Goal: Transaction & Acquisition: Purchase product/service

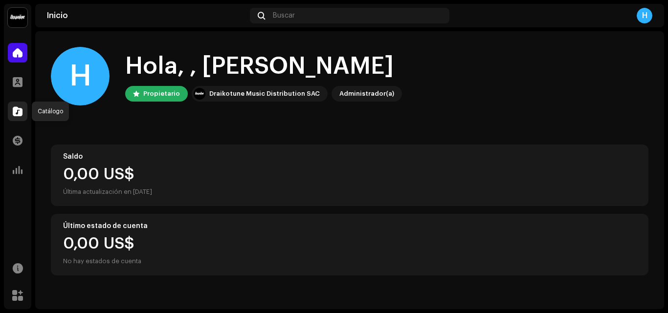
click at [16, 110] on span at bounding box center [18, 112] width 10 height 8
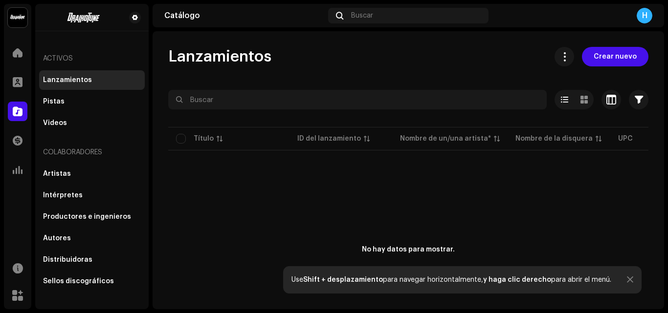
click at [627, 281] on div at bounding box center [630, 280] width 6 height 8
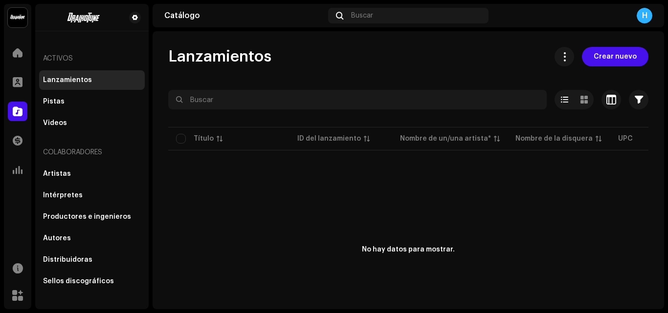
click at [619, 269] on div "No hay datos para mostrar." at bounding box center [408, 251] width 480 height 196
click at [613, 61] on span "Crear nuevo" at bounding box center [615, 57] width 43 height 20
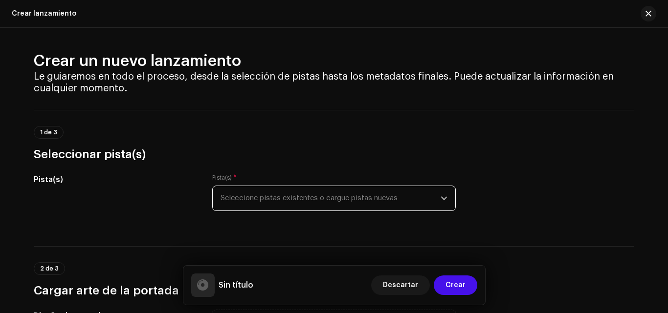
click at [404, 202] on span "Seleccione pistas existentes o cargue pistas nuevas" at bounding box center [330, 198] width 220 height 24
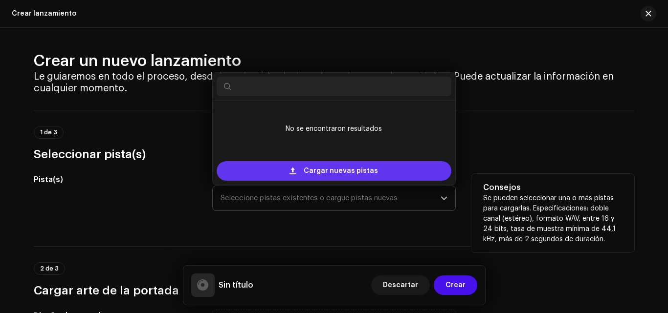
click at [348, 176] on span "Cargar nuevas pistas" at bounding box center [341, 171] width 74 height 20
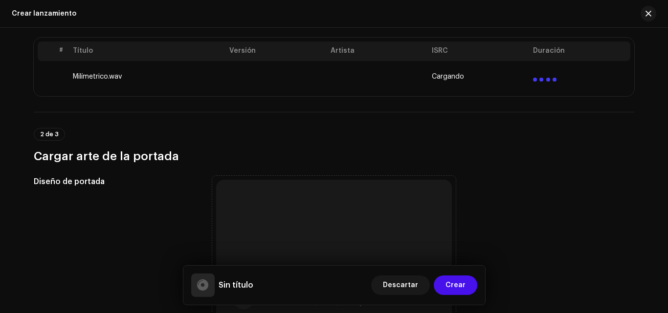
scroll to position [211, 0]
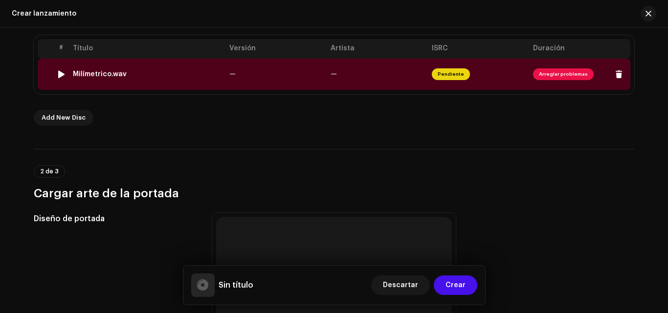
click at [558, 76] on span "Arreglar problemas" at bounding box center [563, 74] width 61 height 12
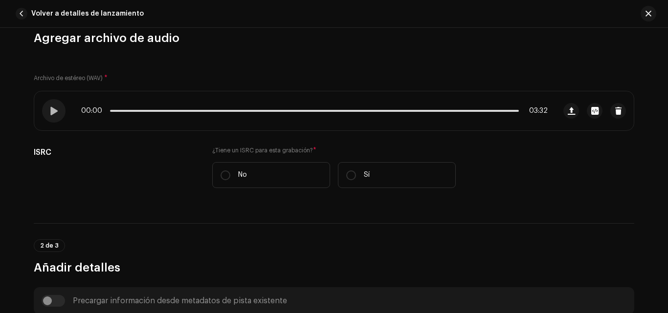
scroll to position [112, 0]
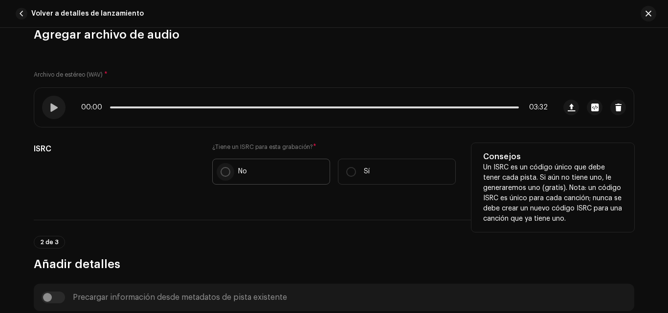
click at [220, 174] on input "No" at bounding box center [225, 172] width 10 height 10
radio input "true"
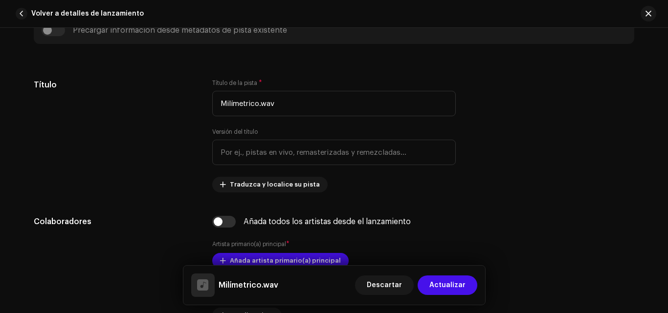
scroll to position [416, 0]
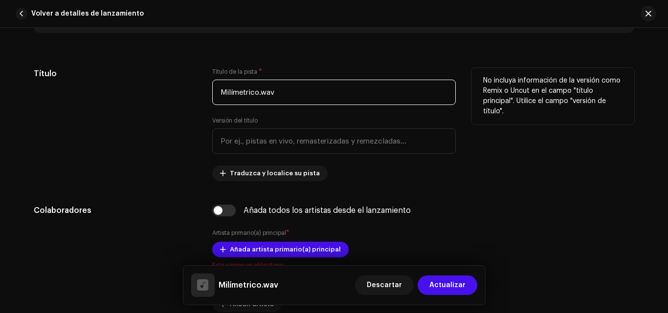
click at [292, 98] on input "Milímetrico.wav" at bounding box center [333, 92] width 243 height 25
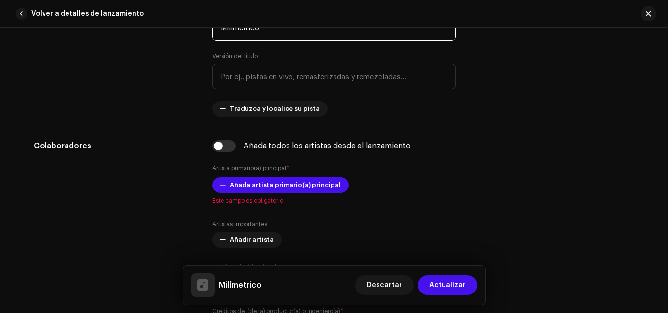
scroll to position [495, 0]
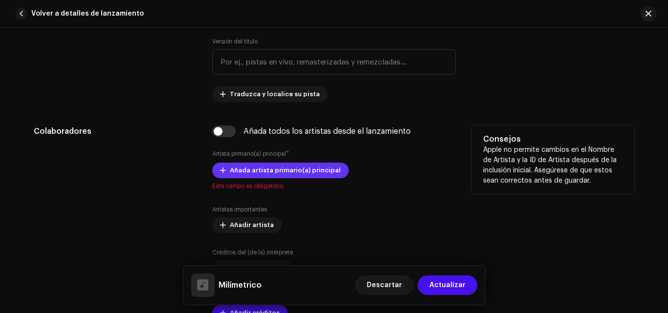
type input "Milímetrico"
click at [247, 176] on span "Añada artista primario(a) principal" at bounding box center [285, 171] width 111 height 20
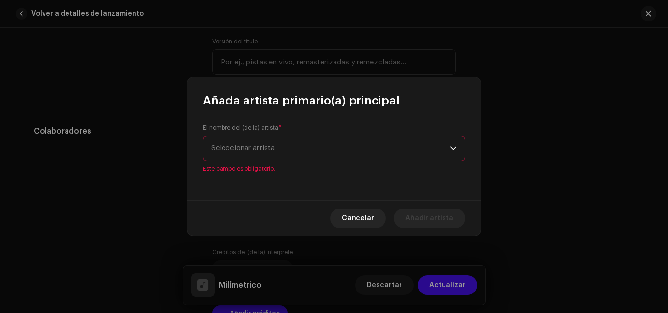
click at [264, 152] on span "Seleccionar artista" at bounding box center [243, 148] width 64 height 7
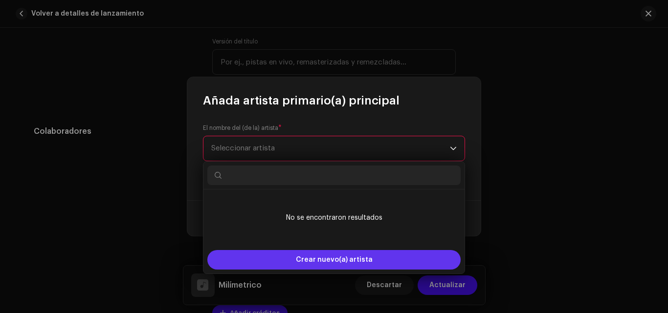
click at [338, 261] on span "Crear nuevo(a) artista" at bounding box center [334, 260] width 77 height 20
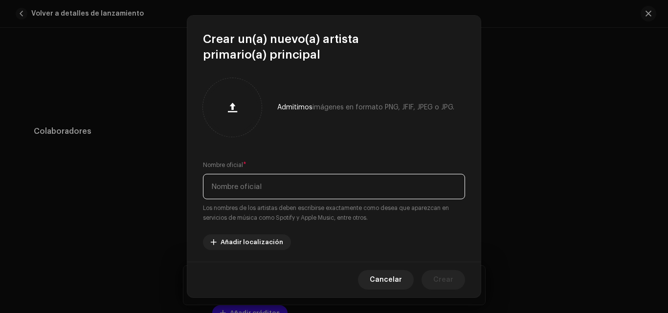
click at [259, 193] on input "text" at bounding box center [334, 186] width 262 height 25
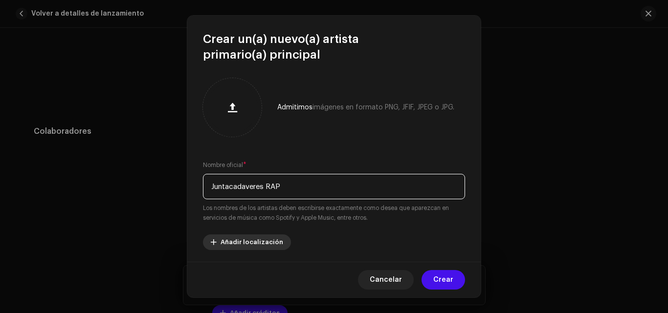
type input "Juntacadaveres RAP"
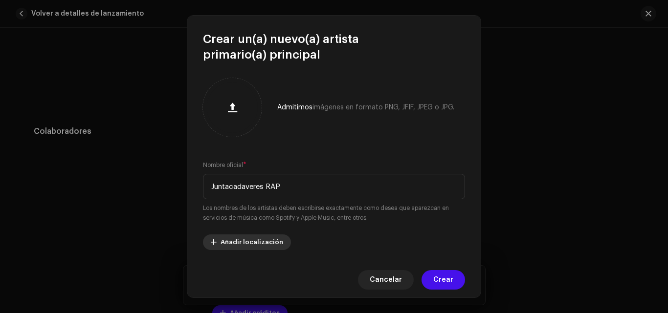
click at [243, 242] on span "Añadir localización" at bounding box center [251, 243] width 63 height 20
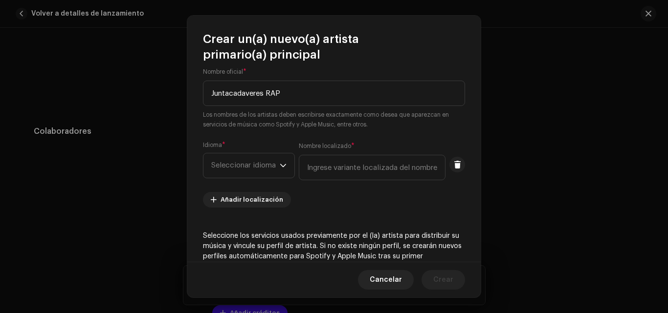
scroll to position [96, 0]
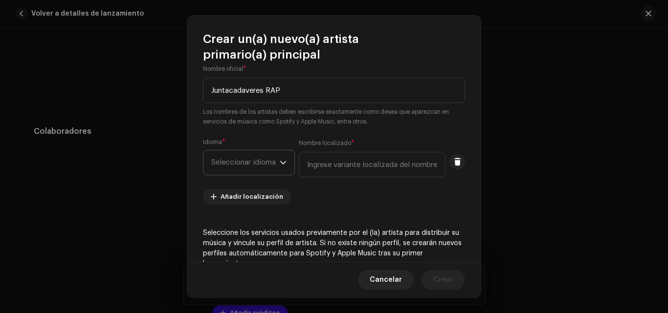
click at [276, 169] on span "Seleccionar idioma" at bounding box center [245, 163] width 68 height 24
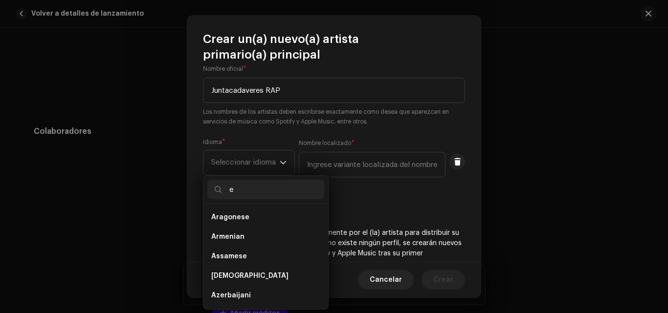
scroll to position [4, 0]
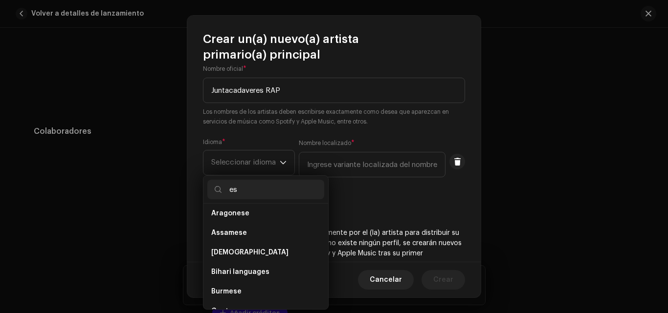
type input "e"
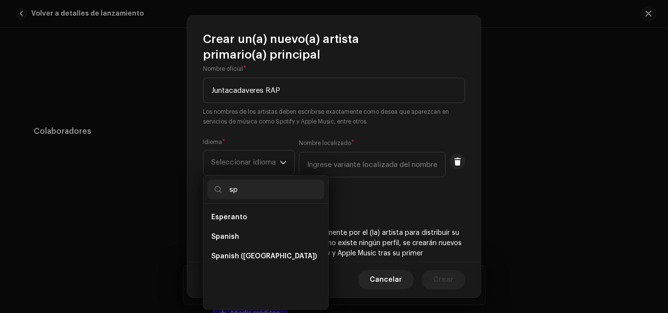
scroll to position [0, 0]
type input "sp"
click at [254, 254] on span "Spanish ([GEOGRAPHIC_DATA])" at bounding box center [264, 257] width 106 height 10
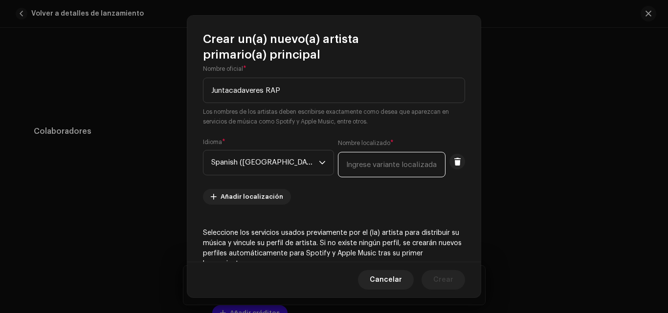
click at [343, 167] on input "text" at bounding box center [392, 164] width 108 height 25
type input "[GEOGRAPHIC_DATA]"
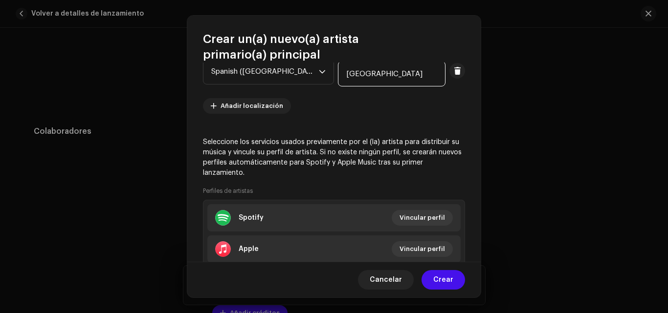
scroll to position [193, 0]
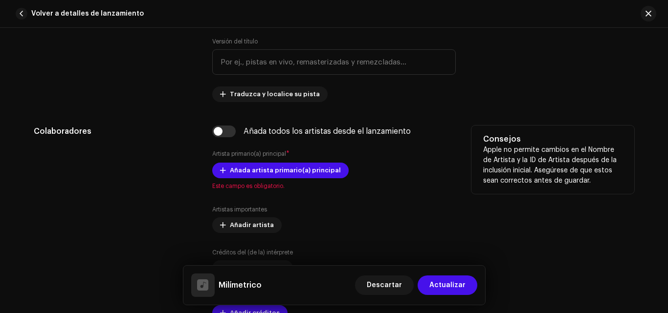
drag, startPoint x: 481, startPoint y: 191, endPoint x: 481, endPoint y: 198, distance: 6.9
click at [306, 172] on span "Añada artista primario(a) principal" at bounding box center [285, 171] width 111 height 20
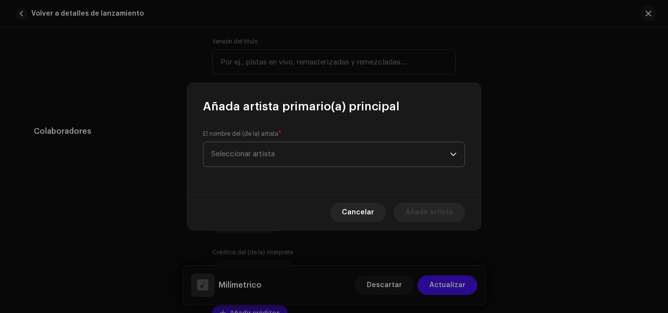
click at [332, 159] on span "Seleccionar artista" at bounding box center [330, 154] width 239 height 24
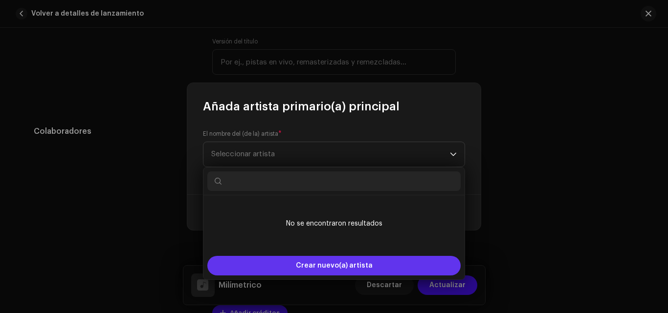
click at [326, 263] on span "Crear nuevo(a) artista" at bounding box center [334, 266] width 77 height 20
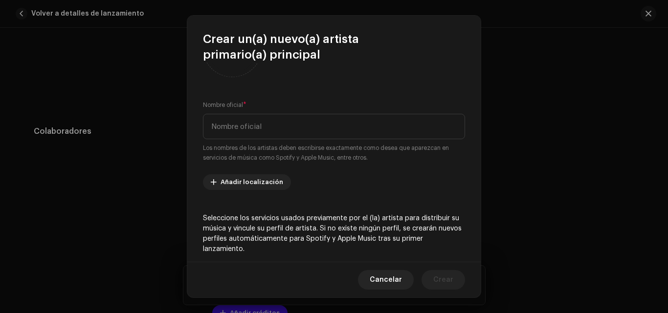
scroll to position [71, 0]
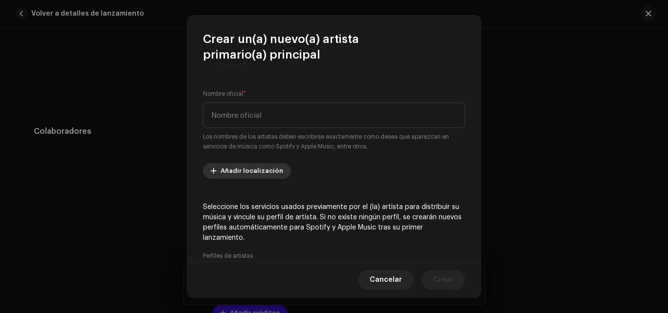
click at [249, 172] on span "Añadir localización" at bounding box center [251, 171] width 63 height 20
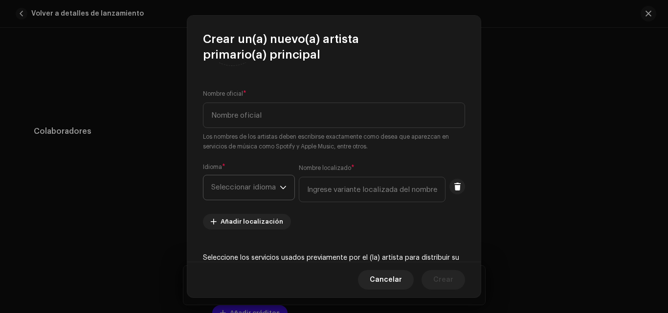
click at [248, 184] on span "Seleccionar idioma" at bounding box center [245, 188] width 68 height 24
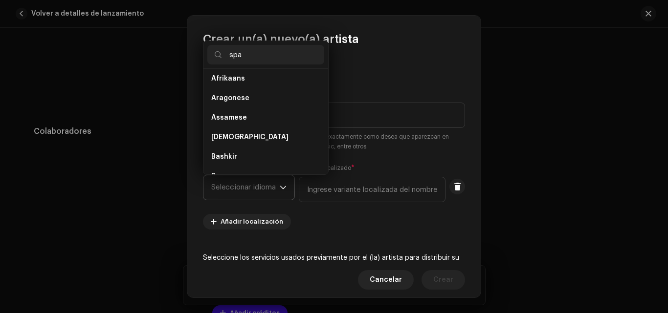
scroll to position [0, 0]
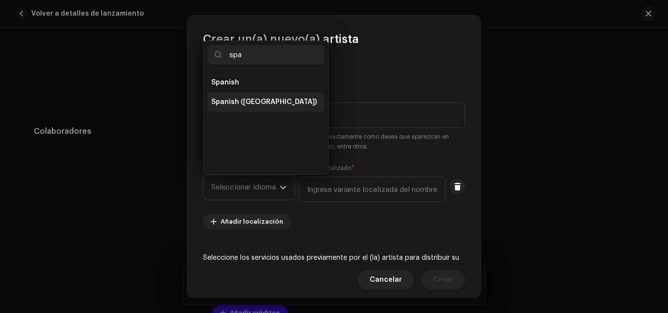
type input "spa"
click at [251, 107] on span "Spanish ([GEOGRAPHIC_DATA])" at bounding box center [264, 102] width 106 height 10
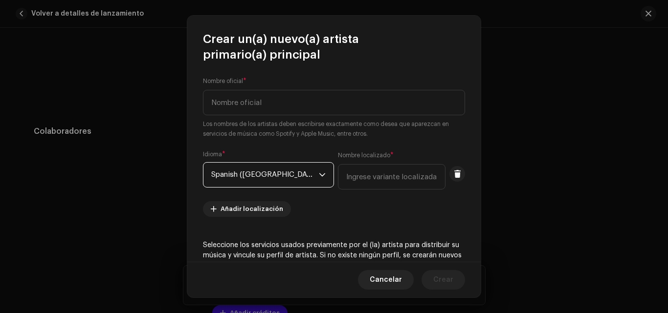
scroll to position [87, 0]
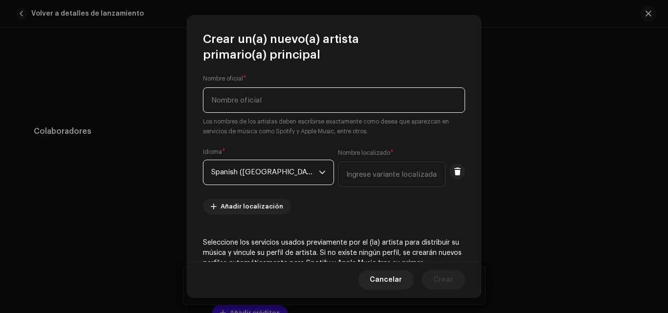
click at [309, 101] on input "text" at bounding box center [334, 100] width 262 height 25
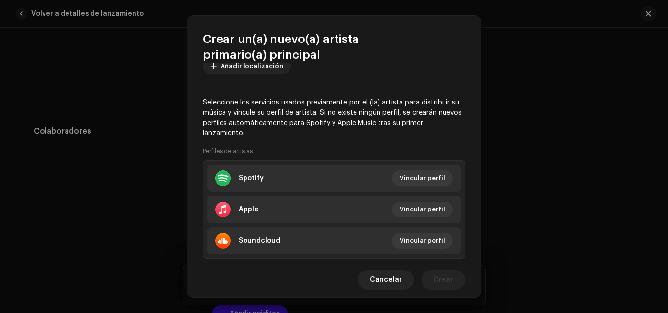
scroll to position [237, 0]
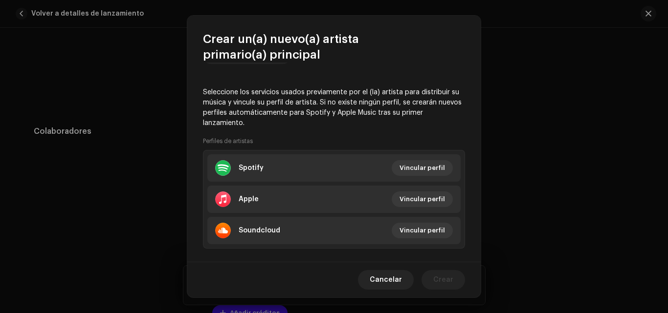
type input "Juntacadaveres RAP"
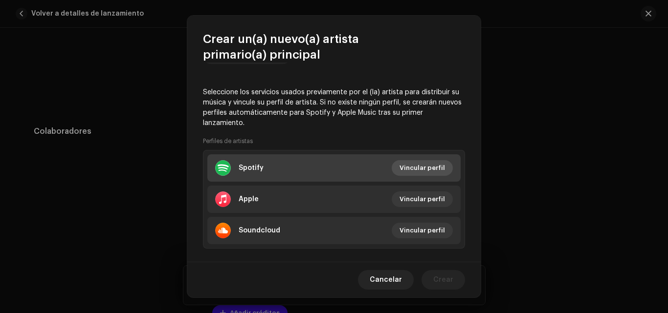
click at [409, 166] on span "Vincular perfil" at bounding box center [421, 168] width 45 height 20
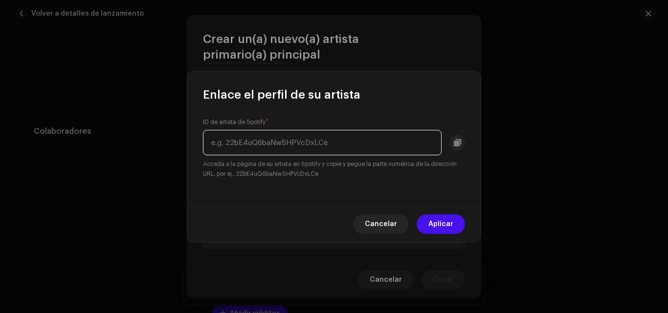
paste input "[URL][DOMAIN_NAME]"
type input "[URL][DOMAIN_NAME]"
drag, startPoint x: 434, startPoint y: 144, endPoint x: 194, endPoint y: 132, distance: 240.9
click at [194, 132] on div "ID de artista de Spotify * [URL][DOMAIN_NAME] Acceda a la página de su artista …" at bounding box center [333, 155] width 293 height 104
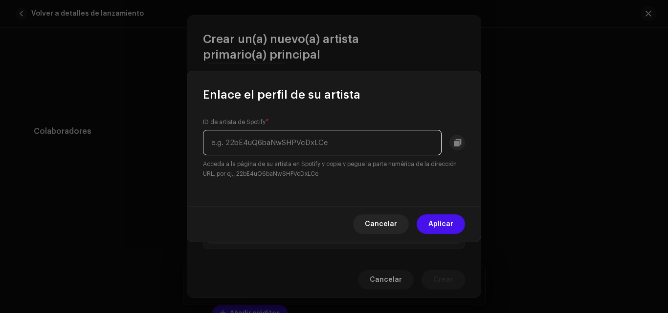
paste input "1&dlsi=4d97c340876d4b94"
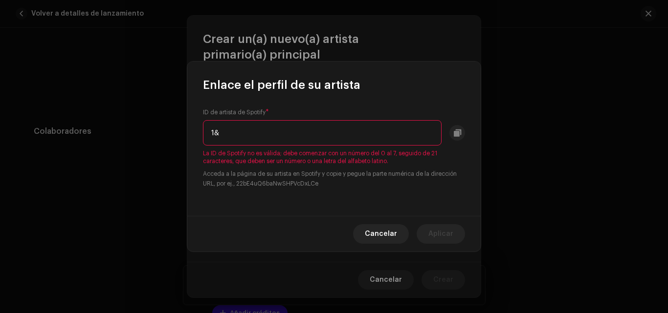
type input "1"
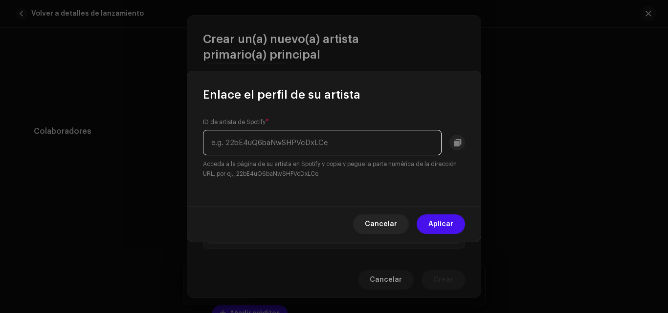
paste input "1&dlsi=4d97c340876d4b94"
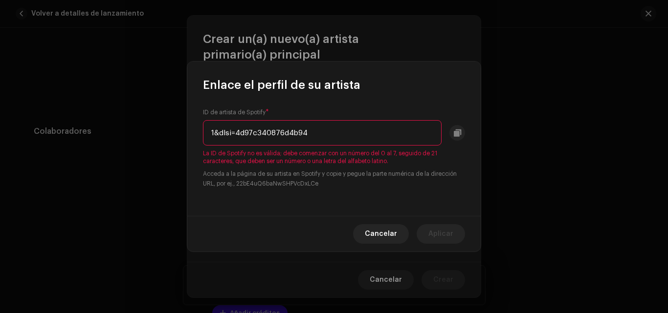
click at [234, 133] on input "1&dlsi=4d97c340876d4b94" at bounding box center [322, 132] width 239 height 25
type input "4d97c340876d4b94"
drag, startPoint x: 295, startPoint y: 134, endPoint x: 170, endPoint y: 129, distance: 125.3
click at [170, 129] on div "Enlace el perfil de su artista ID de artista de Spotify * 4d97c340876d4b94 La I…" at bounding box center [334, 156] width 668 height 313
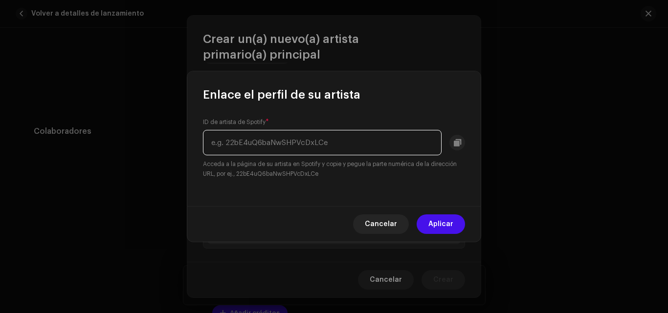
paste input "4d97c340876d4b94"
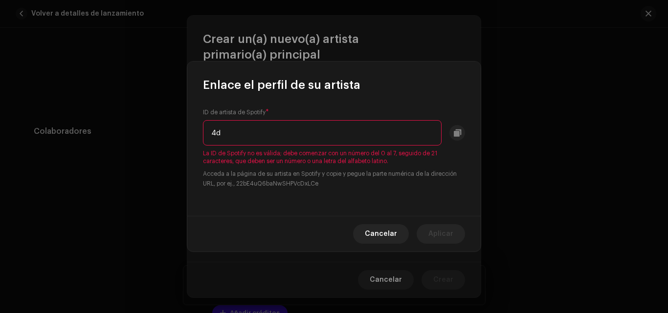
type input "4"
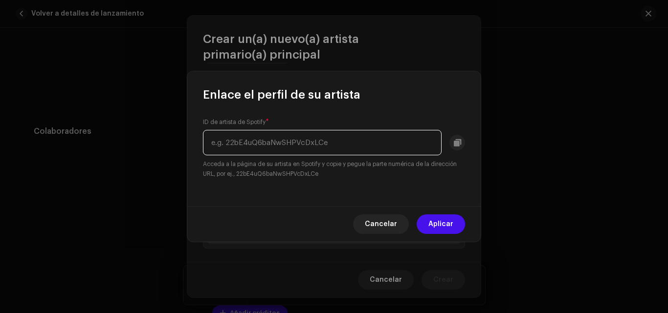
paste input "5OAB9y4CvizsasHqL7FeJt?si"
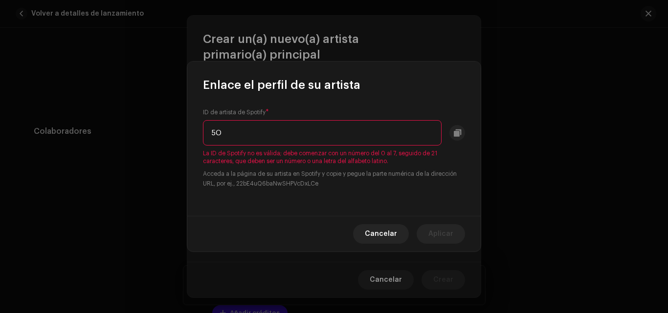
type input "5"
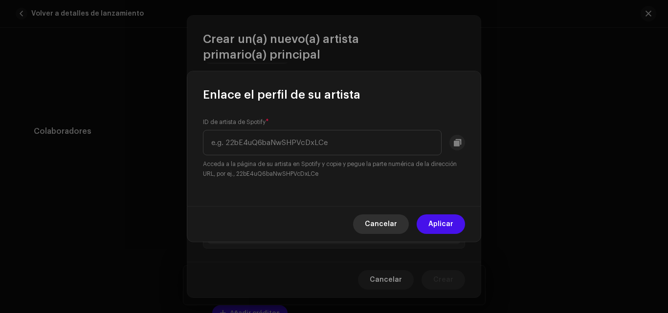
click at [397, 221] on span "Cancelar" at bounding box center [381, 225] width 32 height 20
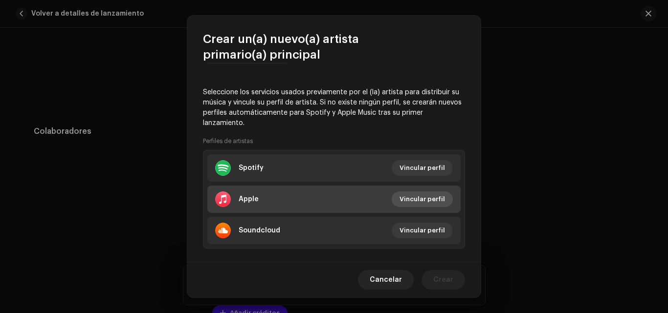
click at [423, 197] on span "Vincular perfil" at bounding box center [421, 200] width 45 height 20
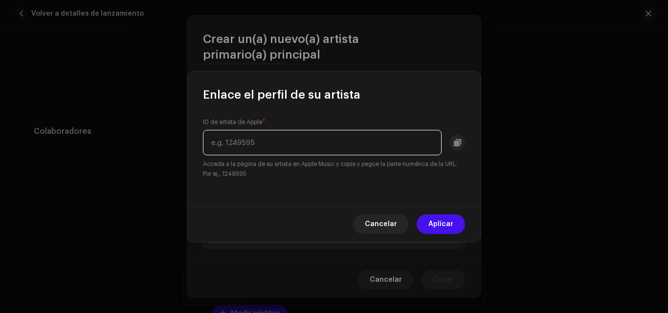
paste input "1805360583"
type input "1805360583"
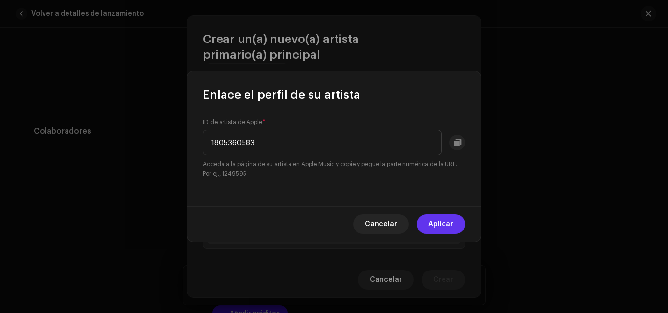
click at [448, 225] on span "Aplicar" at bounding box center [440, 225] width 25 height 20
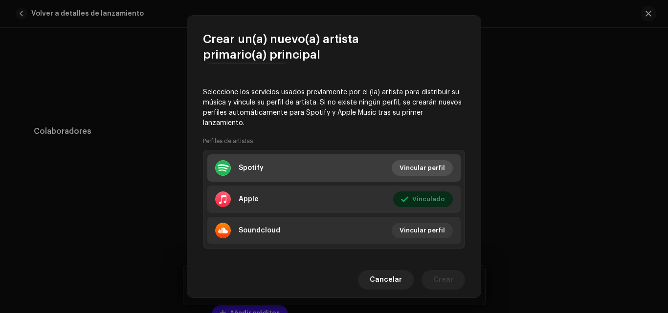
click at [412, 171] on span "Vincular perfil" at bounding box center [421, 168] width 45 height 20
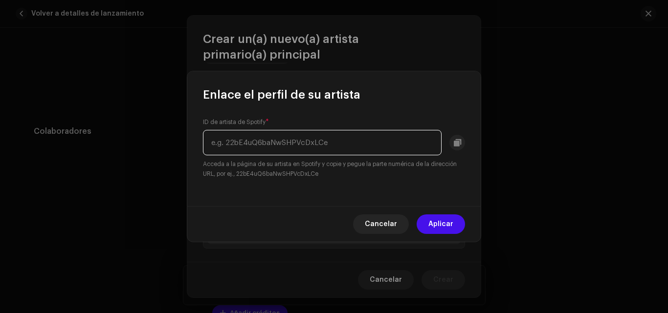
click at [313, 136] on input "text" at bounding box center [322, 142] width 239 height 25
paste input "4d97c340876d4b94"
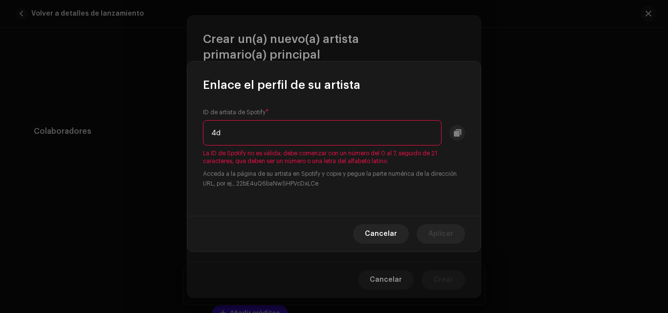
type input "4"
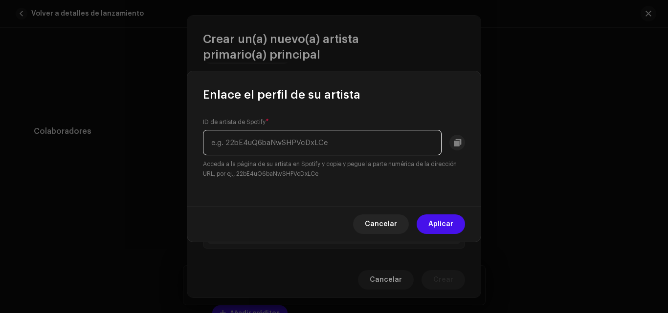
click at [381, 135] on input "text" at bounding box center [322, 142] width 239 height 25
paste input "1&dlsi=4d97c340876d4b94"
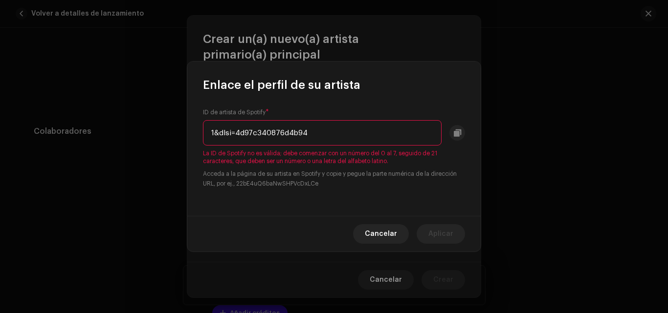
click at [328, 135] on input "1&dlsi=4d97c340876d4b94" at bounding box center [322, 132] width 239 height 25
type input "1"
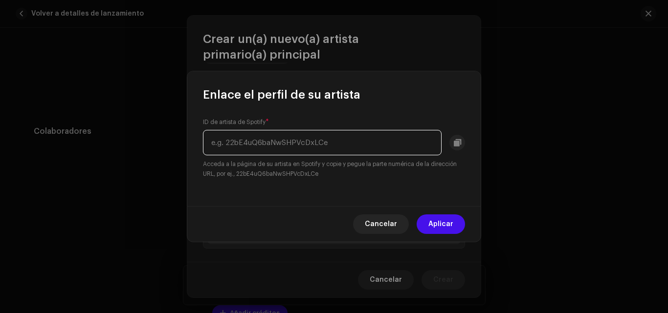
paste input "5OAB9y4CvizsasHqL7FeJt?si=nK9KxIbtSJmRJHhCfCy4tg&nd"
type input "5OAB9y4CvizsasHqL7FeJt"
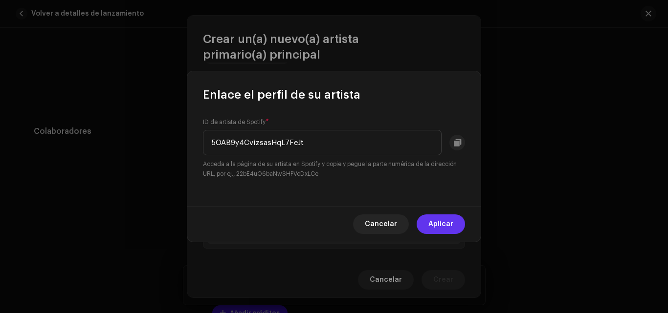
click at [431, 223] on span "Aplicar" at bounding box center [440, 225] width 25 height 20
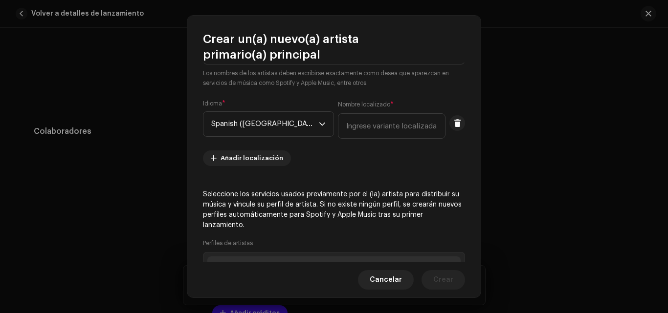
scroll to position [133, 0]
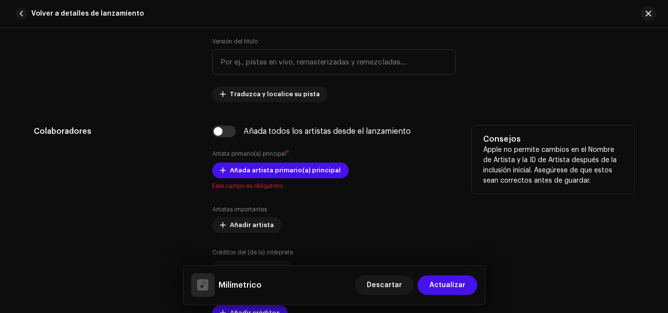
drag, startPoint x: 484, startPoint y: 185, endPoint x: 459, endPoint y: 202, distance: 29.8
click at [422, 222] on div "Artistas importantes Añadir artista" at bounding box center [333, 219] width 243 height 27
click at [265, 170] on span "Añada artista primario(a) principal" at bounding box center [285, 171] width 111 height 20
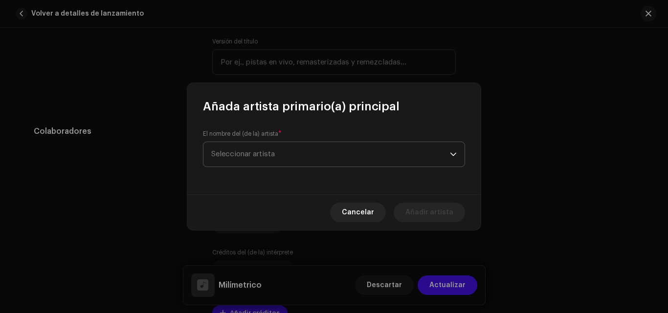
click at [285, 154] on span "Seleccionar artista" at bounding box center [330, 154] width 239 height 24
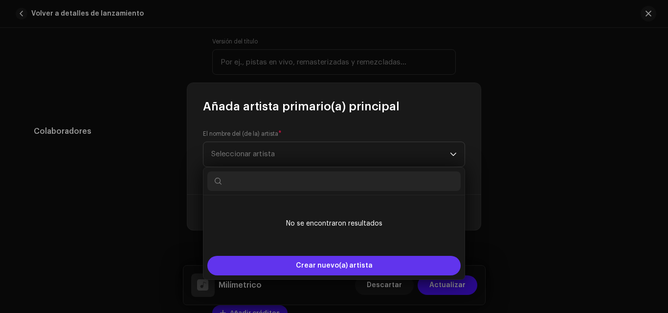
click at [316, 265] on span "Crear nuevo(a) artista" at bounding box center [334, 266] width 77 height 20
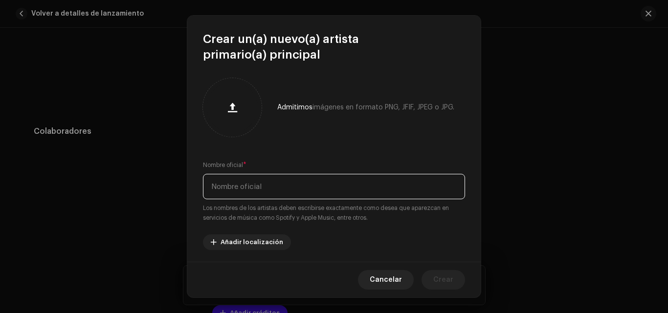
click at [304, 191] on input "text" at bounding box center [334, 186] width 262 height 25
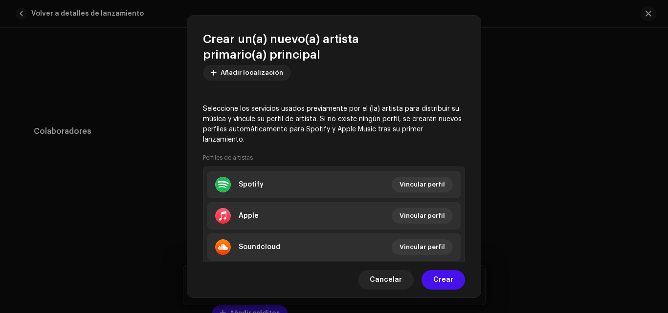
scroll to position [190, 0]
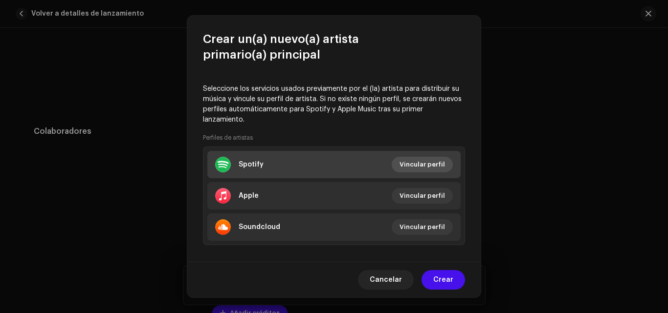
type input "Juntacadaveres RAP"
click at [419, 166] on span "Vincular perfil" at bounding box center [421, 165] width 45 height 20
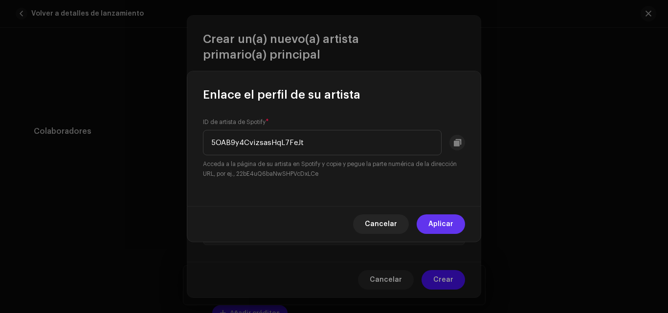
type input "5OAB9y4CvizsasHqL7FeJt"
click at [438, 226] on span "Aplicar" at bounding box center [440, 225] width 25 height 20
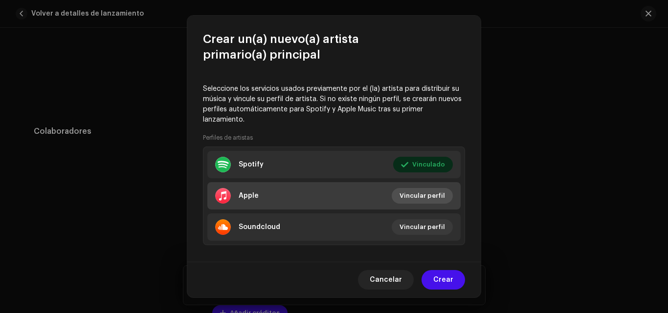
click at [416, 197] on span "Vincular perfil" at bounding box center [421, 196] width 45 height 20
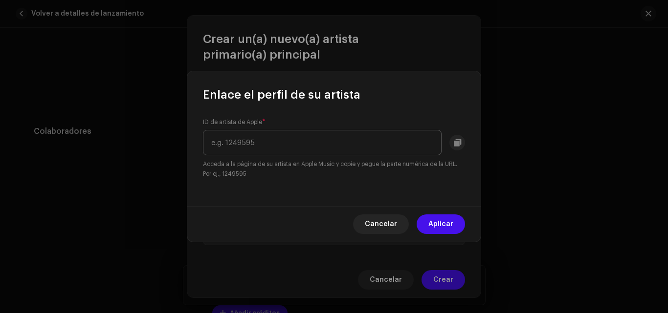
click at [322, 148] on input "text" at bounding box center [322, 142] width 239 height 25
type input "1805360583"
click at [439, 223] on span "Aplicar" at bounding box center [440, 225] width 25 height 20
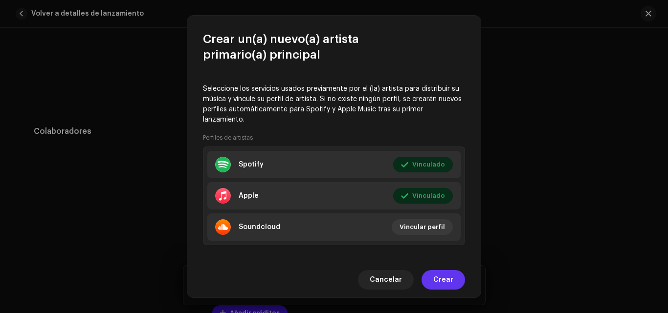
click at [442, 281] on span "Crear" at bounding box center [443, 280] width 20 height 20
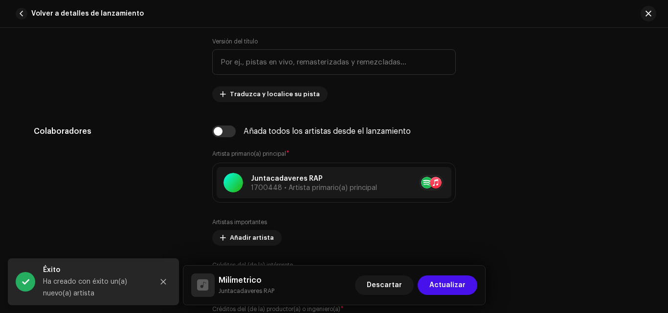
click at [663, 114] on div "Detalles de la pista Complete los siguientes pasos para finalizar su pista. 1 d…" at bounding box center [334, 171] width 668 height 286
click at [665, 116] on div "Detalles de la pista Complete los siguientes pasos para finalizar su pista. 1 d…" at bounding box center [334, 171] width 668 height 286
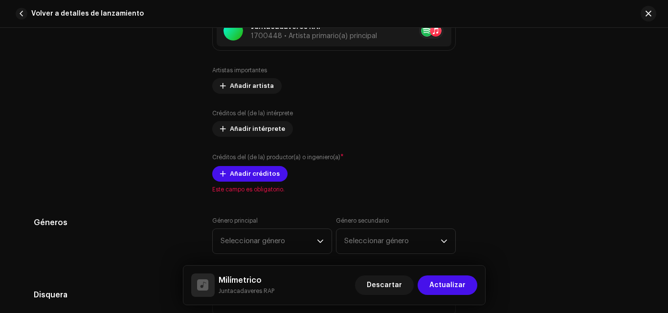
scroll to position [651, 0]
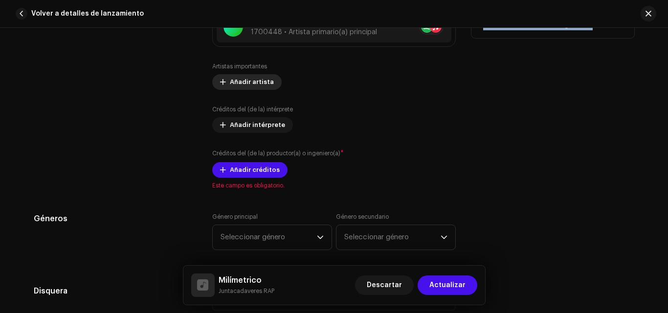
click at [253, 81] on span "Añadir artista" at bounding box center [252, 82] width 44 height 20
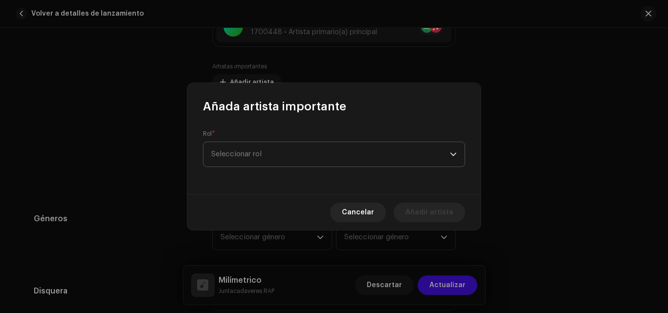
click at [262, 154] on span "Seleccionar rol" at bounding box center [330, 154] width 239 height 24
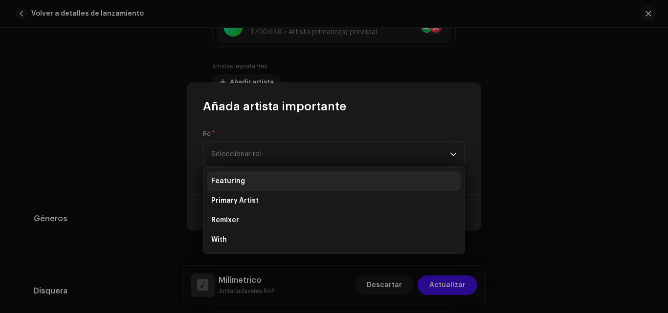
click at [228, 180] on span "Featuring" at bounding box center [228, 181] width 34 height 10
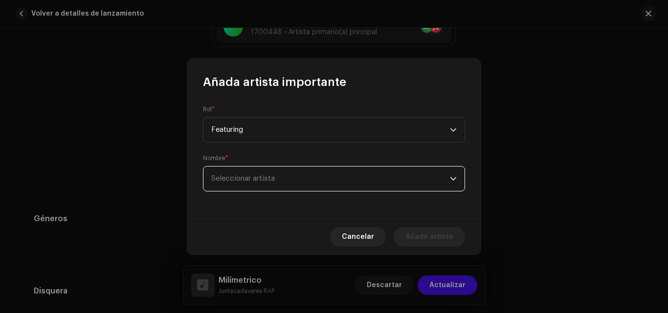
click at [242, 181] on span "Seleccionar artista" at bounding box center [243, 178] width 64 height 7
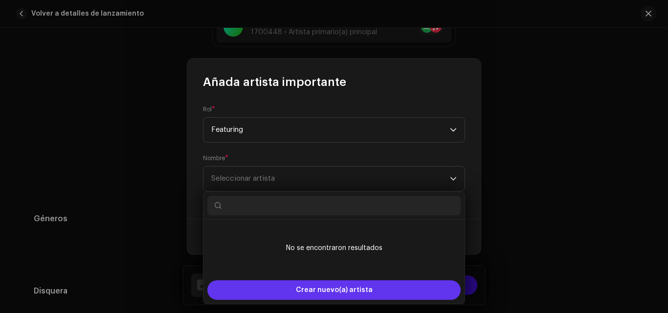
click at [321, 289] on span "Crear nuevo(a) artista" at bounding box center [334, 291] width 77 height 20
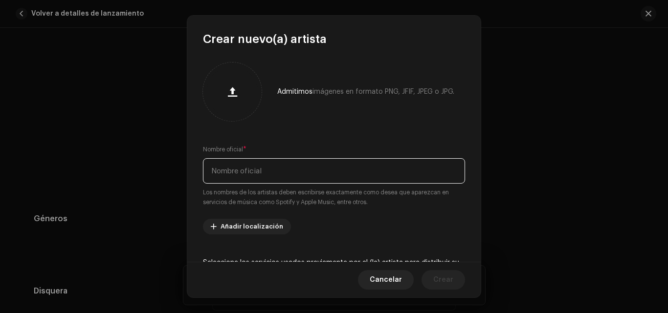
click at [297, 172] on input "text" at bounding box center [334, 170] width 262 height 25
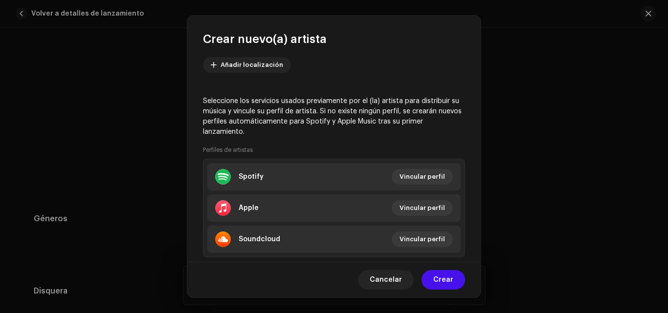
scroll to position [165, 0]
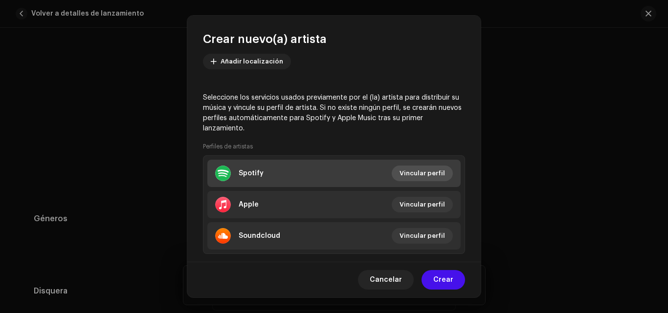
type input "Lagalizbe"
click at [421, 178] on span "Vincular perfil" at bounding box center [421, 174] width 45 height 20
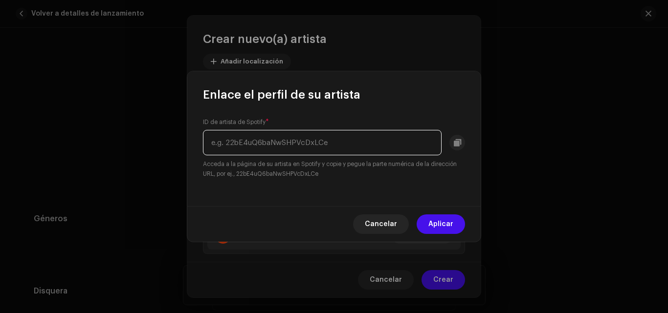
paste input "5DMX1etpdJwhjHpKBYqCIO"
type input "5DMX1etpdJwhjHpKBYqCIO"
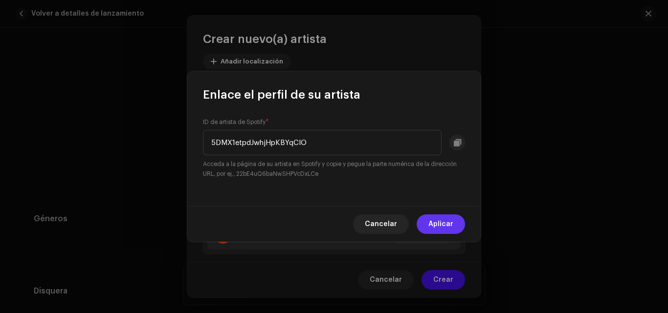
click at [437, 224] on span "Aplicar" at bounding box center [440, 225] width 25 height 20
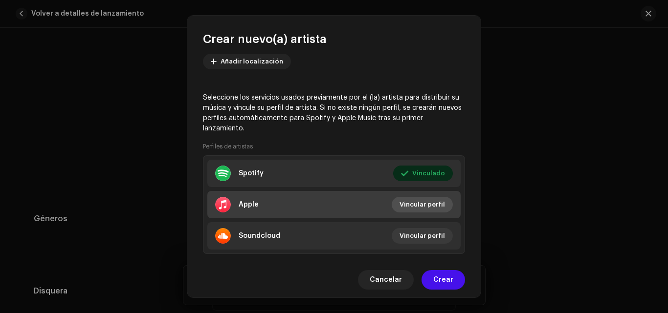
click at [410, 203] on span "Vincular perfil" at bounding box center [421, 205] width 45 height 20
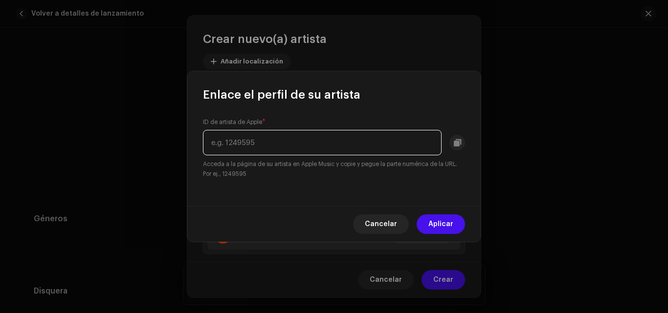
paste input "1769180626"
type input "1769180626"
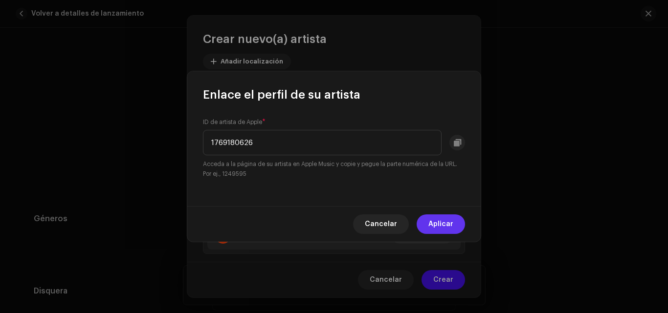
click at [434, 221] on span "Aplicar" at bounding box center [440, 225] width 25 height 20
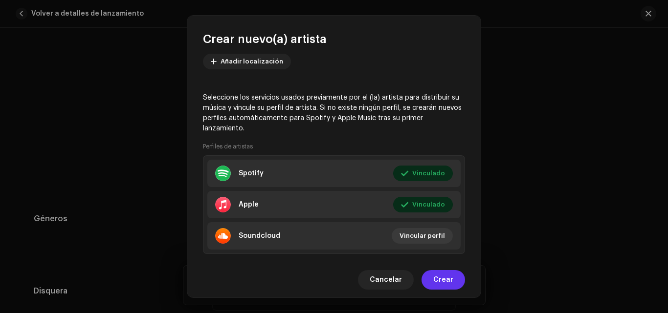
click at [445, 276] on span "Crear" at bounding box center [443, 280] width 20 height 20
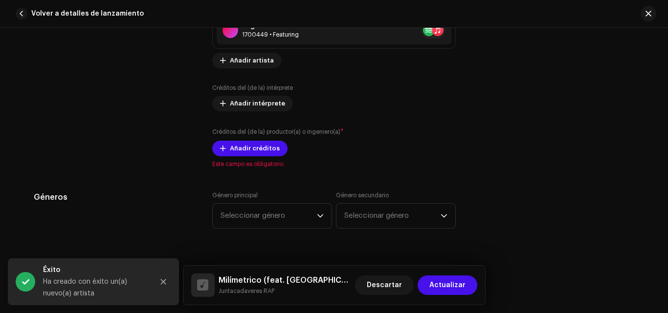
scroll to position [718, 0]
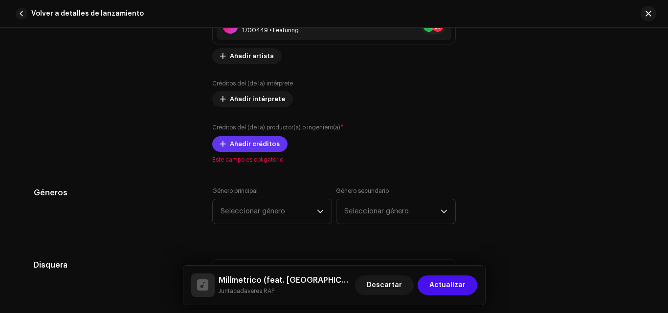
click at [247, 139] on span "Añadir créditos" at bounding box center [255, 144] width 50 height 20
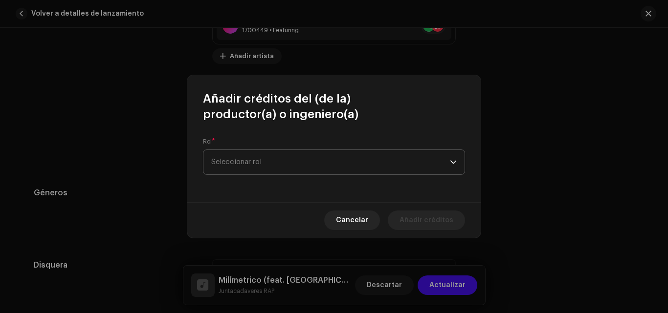
click at [255, 159] on span "Seleccionar rol" at bounding box center [330, 162] width 239 height 24
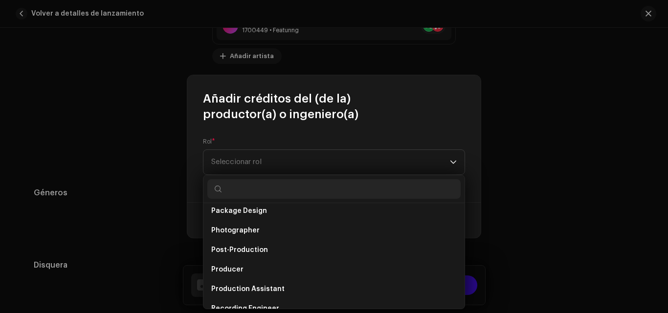
scroll to position [341, 0]
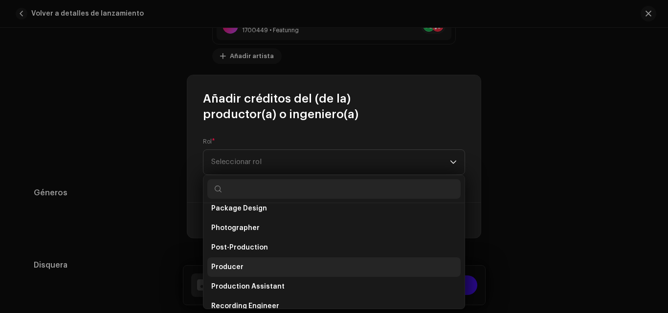
click at [237, 265] on span "Producer" at bounding box center [227, 268] width 32 height 10
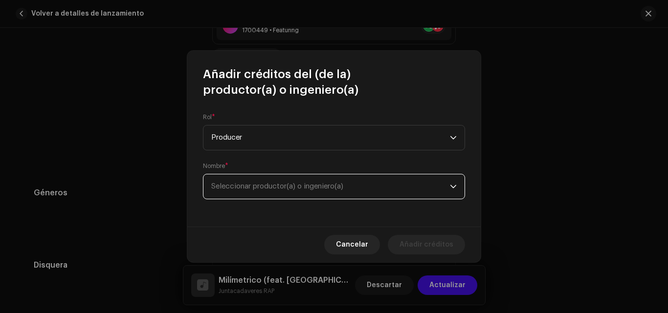
click at [291, 185] on span "Seleccionar productor(a) o ingeniero(a)" at bounding box center [277, 186] width 132 height 7
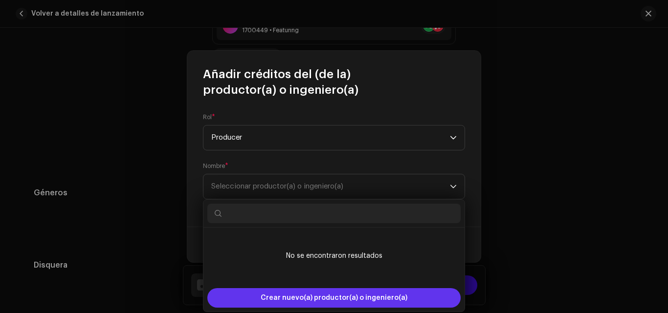
click at [290, 293] on span "Crear nuevo(a) productor(a) o ingeniero(a)" at bounding box center [334, 298] width 147 height 20
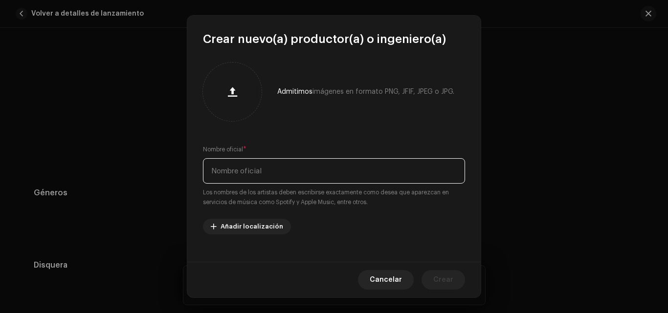
click at [285, 172] on input "text" at bounding box center [334, 170] width 262 height 25
type input "L"
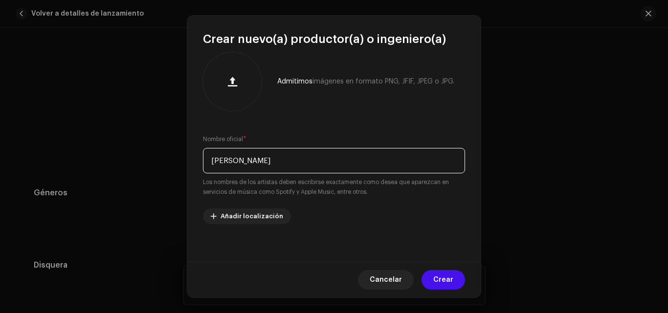
scroll to position [12, 0]
type input "[PERSON_NAME]"
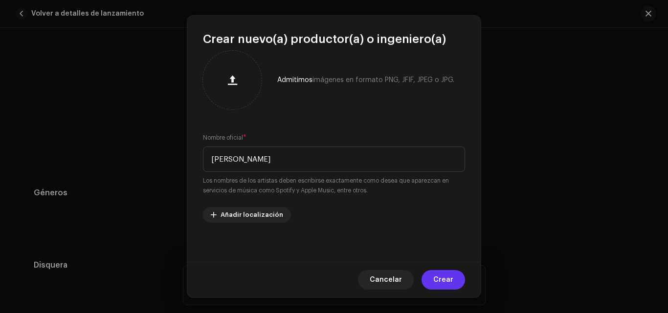
click at [444, 285] on span "Crear" at bounding box center [443, 280] width 20 height 20
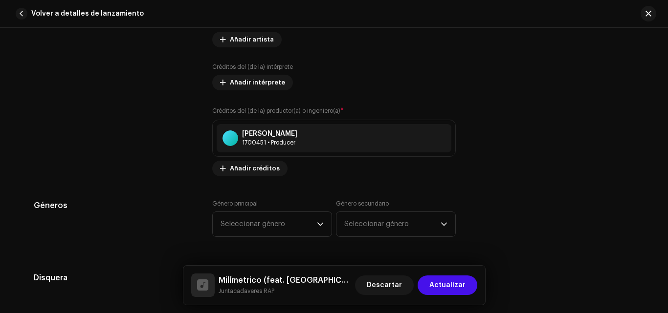
scroll to position [727, 0]
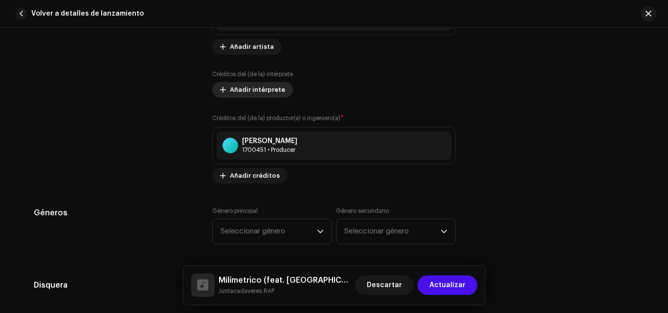
click at [257, 86] on span "Añadir intérprete" at bounding box center [257, 90] width 55 height 20
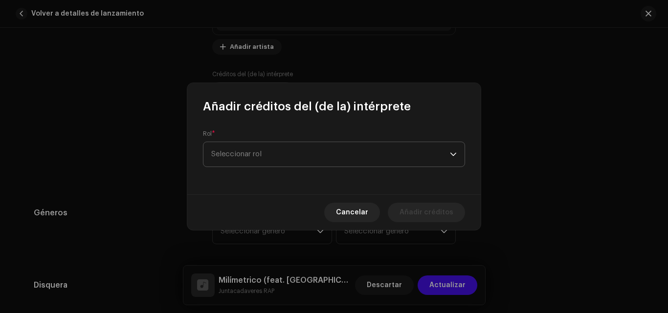
click at [258, 151] on span "Seleccionar rol" at bounding box center [330, 154] width 239 height 24
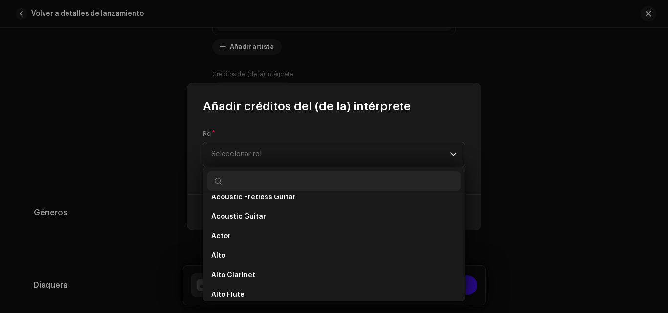
scroll to position [0, 0]
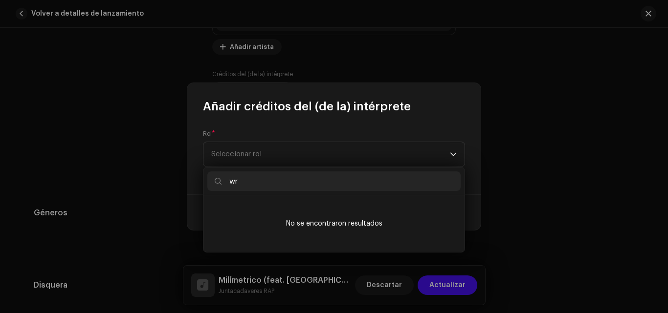
type input "w"
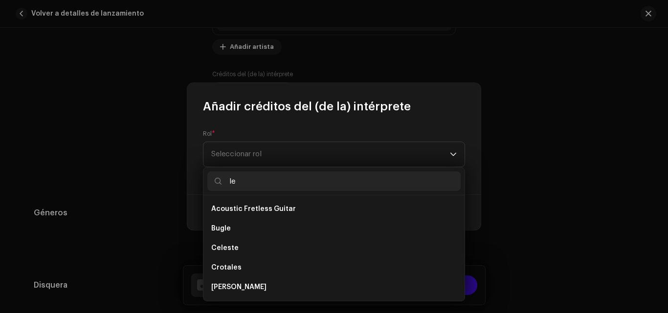
type input "l"
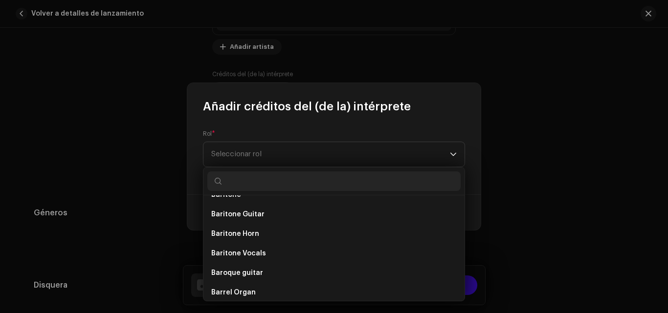
scroll to position [636, 0]
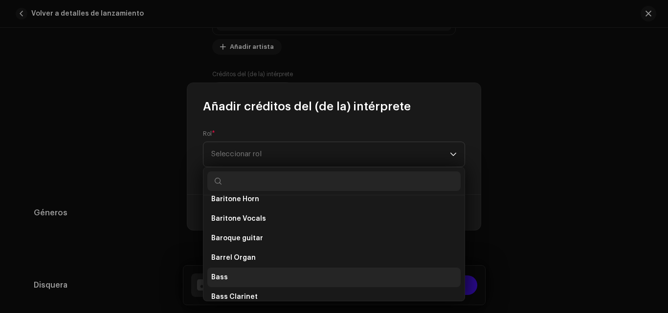
click at [262, 283] on li "Bass" at bounding box center [333, 278] width 253 height 20
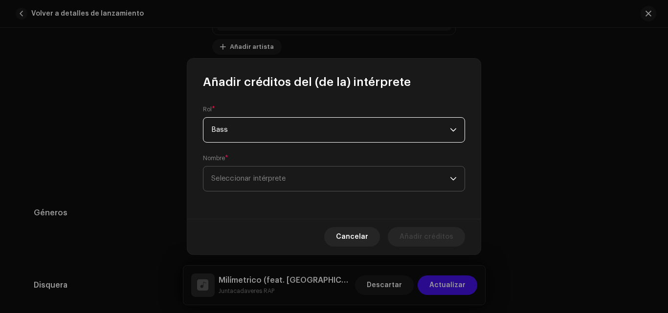
click at [320, 184] on span "Seleccionar intérprete" at bounding box center [330, 179] width 239 height 24
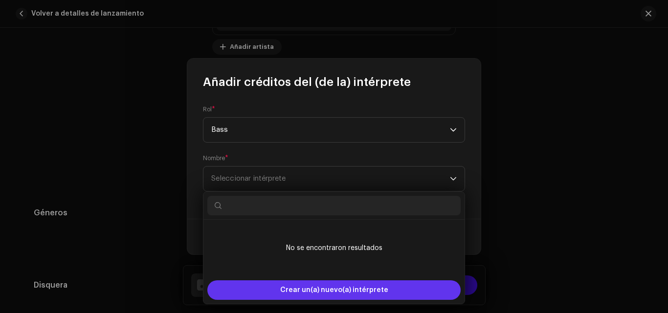
click at [276, 291] on div "Crear un(a) nuevo(a) intérprete" at bounding box center [333, 291] width 253 height 20
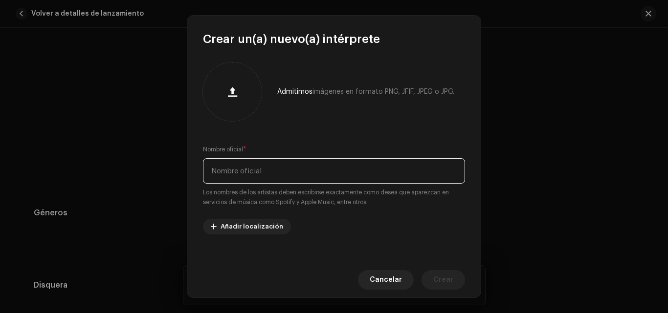
click at [268, 174] on input "text" at bounding box center [334, 170] width 262 height 25
type input "d"
type input "[PERSON_NAME]"
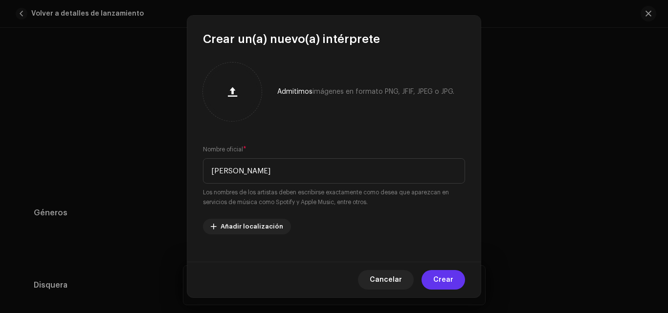
click at [441, 279] on span "Crear" at bounding box center [443, 280] width 20 height 20
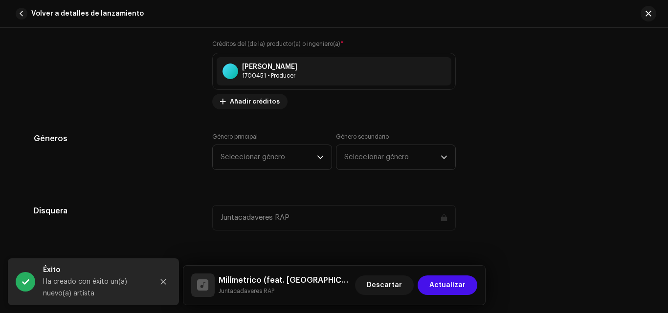
scroll to position [863, 0]
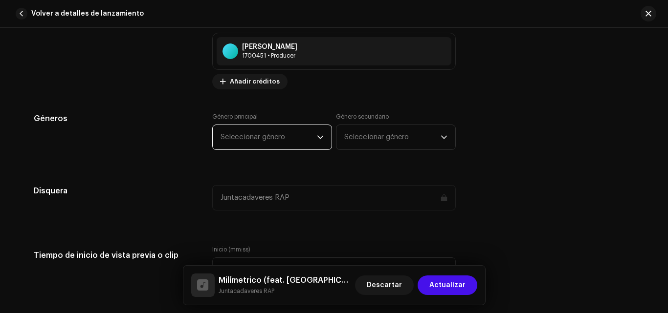
click at [284, 137] on span "Seleccionar género" at bounding box center [268, 137] width 96 height 24
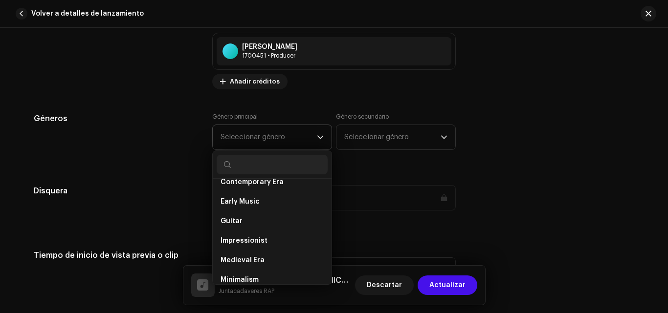
scroll to position [2526, 0]
drag, startPoint x: 325, startPoint y: 206, endPoint x: 324, endPoint y: 217, distance: 10.3
click at [277, 165] on input "text" at bounding box center [272, 165] width 111 height 20
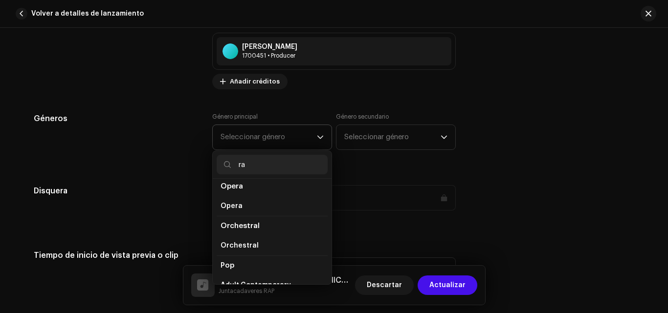
scroll to position [176, 0]
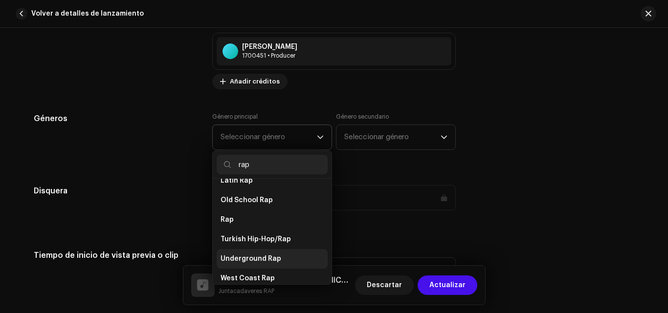
type input "rap"
click at [253, 254] on span "Underground Rap" at bounding box center [250, 259] width 61 height 10
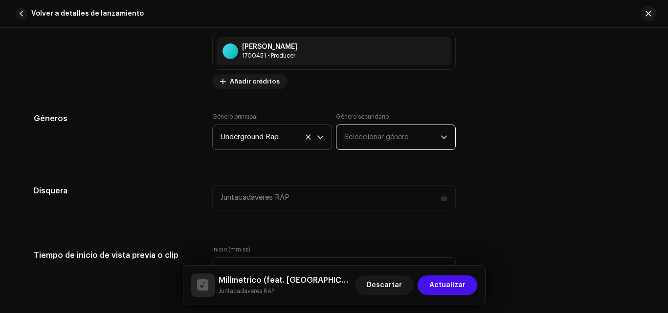
click at [368, 136] on span "Seleccionar género" at bounding box center [392, 137] width 96 height 24
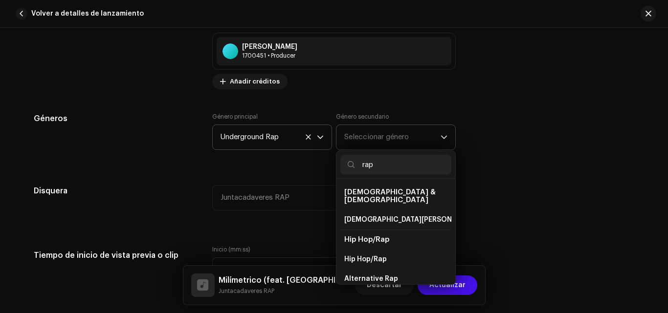
type input "rap"
click at [378, 236] on span "Hip Hop/Rap" at bounding box center [366, 239] width 45 height 7
click at [350, 236] on span "Hip Hop/Rap" at bounding box center [366, 239] width 45 height 7
click at [359, 255] on span "Hip Hop/Rap" at bounding box center [365, 260] width 43 height 10
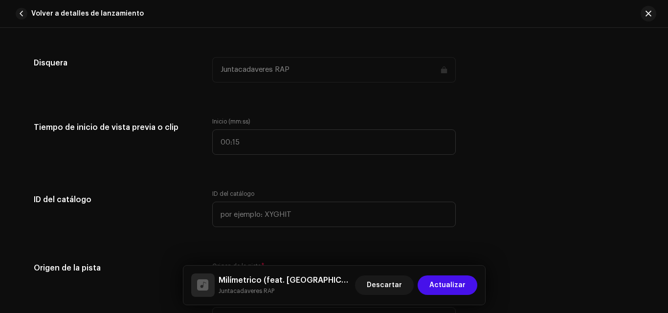
scroll to position [1075, 0]
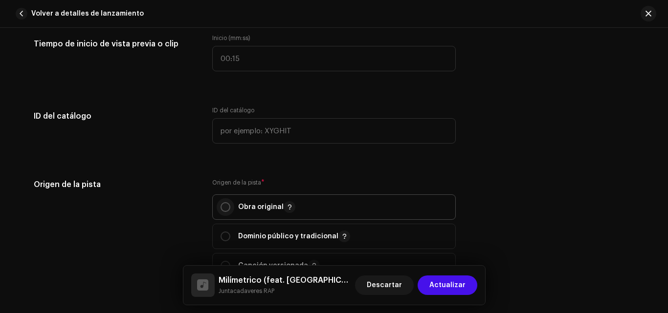
click at [222, 207] on input "radio" at bounding box center [225, 207] width 10 height 10
radio input "true"
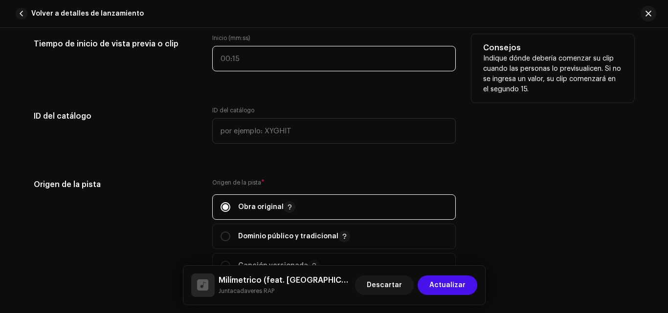
type input ":"
click at [267, 57] on input ":" at bounding box center [333, 58] width 243 height 25
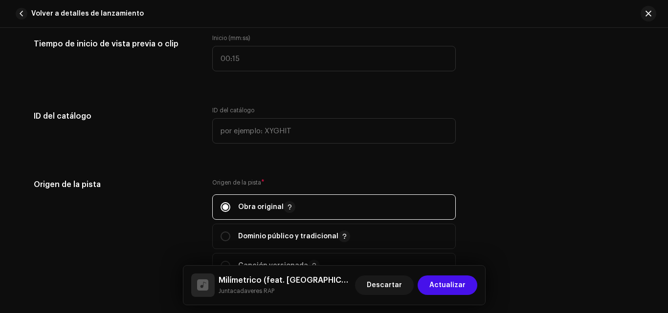
click at [185, 99] on div "Detalles de la pista Complete los siguientes pasos para finalizar su pista. 1 d…" at bounding box center [334, 80] width 632 height 2206
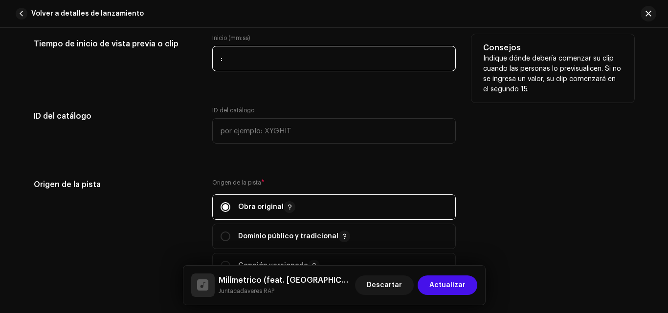
click at [244, 59] on input ":" at bounding box center [333, 58] width 243 height 25
type input "01:"
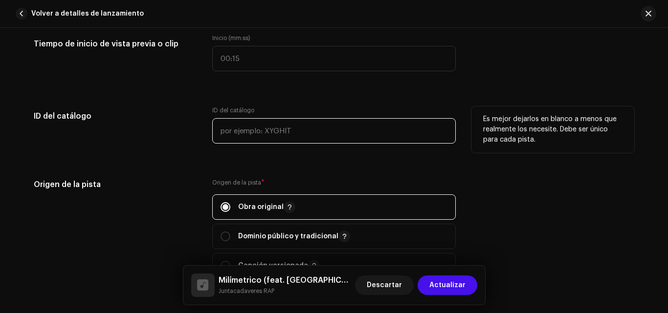
click at [255, 134] on input "text" at bounding box center [333, 130] width 243 height 25
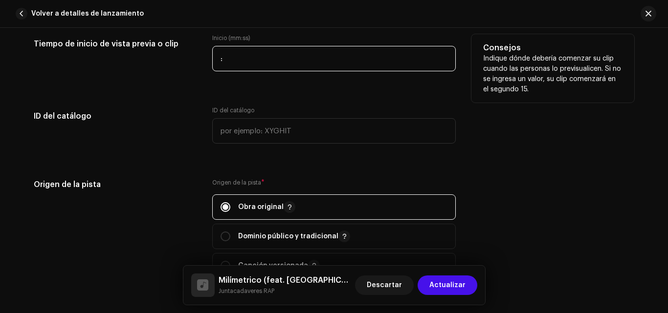
click at [251, 66] on input ":" at bounding box center [333, 58] width 243 height 25
type input "1 :"
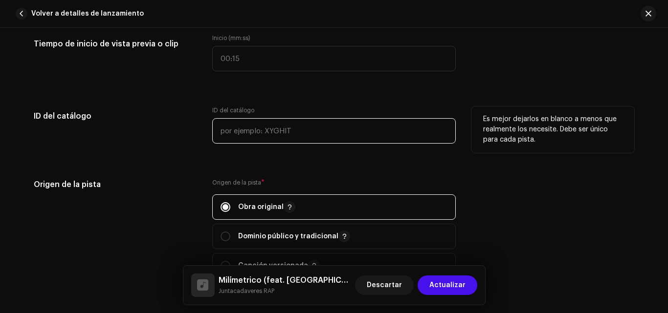
click at [237, 130] on input "text" at bounding box center [333, 130] width 243 height 25
click at [244, 129] on input "text" at bounding box center [333, 130] width 243 height 25
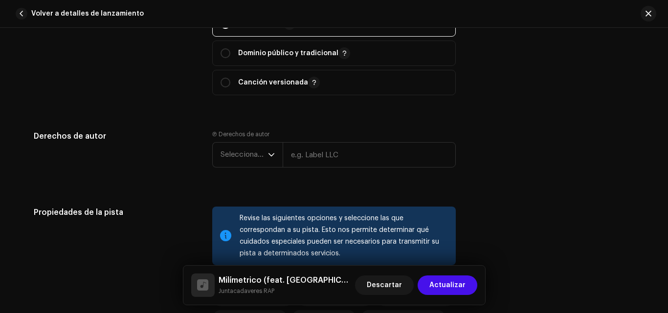
scroll to position [1266, 0]
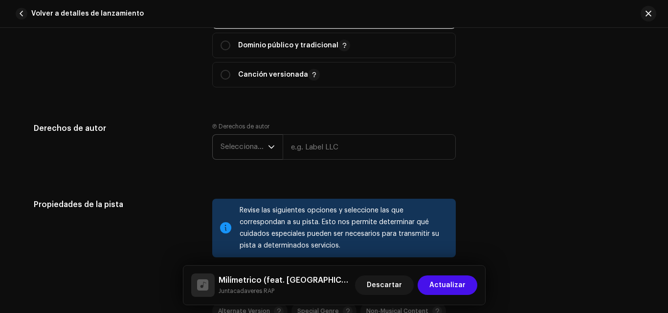
click at [268, 146] on icon "dropdown trigger" at bounding box center [271, 147] width 7 height 7
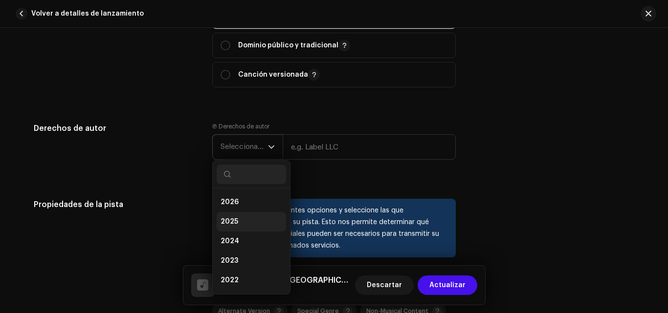
click at [228, 225] on span "2025" at bounding box center [229, 222] width 18 height 10
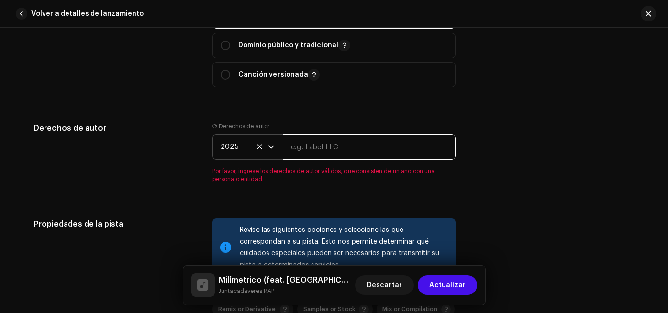
click at [331, 148] on input "text" at bounding box center [369, 146] width 173 height 25
type input "Juntacadaveres RAP"
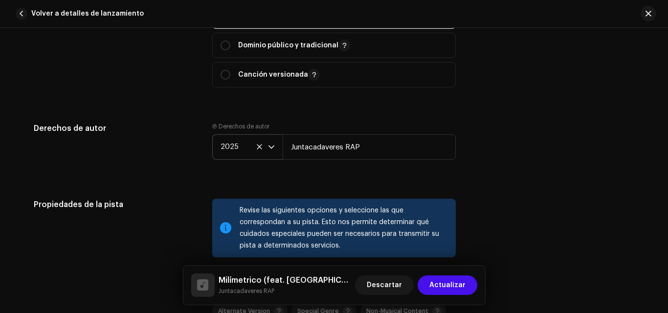
click at [478, 168] on div "Derechos de autor Ⓟ Derechos de autor 2025 Juntacadaveres RAP" at bounding box center [334, 149] width 600 height 53
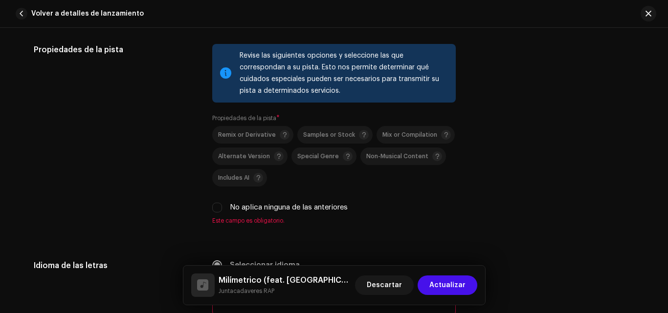
scroll to position [1425, 0]
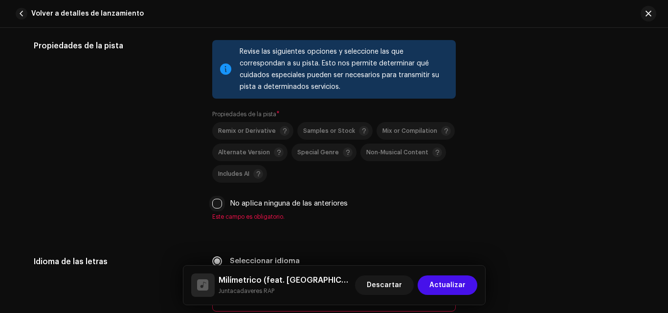
click at [217, 206] on input "No aplica ninguna de las anteriores" at bounding box center [217, 204] width 10 height 10
checkbox input "true"
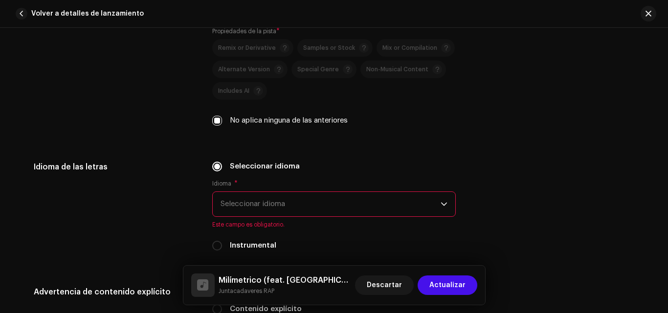
scroll to position [1516, 0]
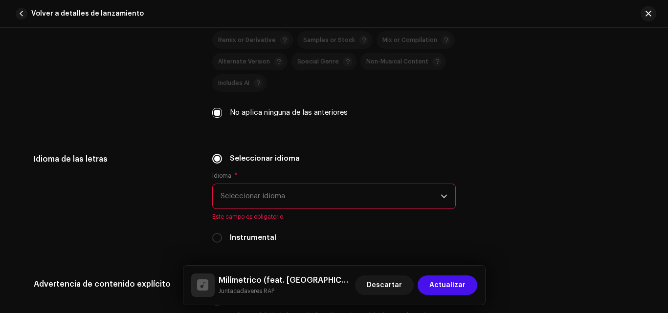
click at [417, 195] on span "Seleccionar idioma" at bounding box center [330, 196] width 220 height 24
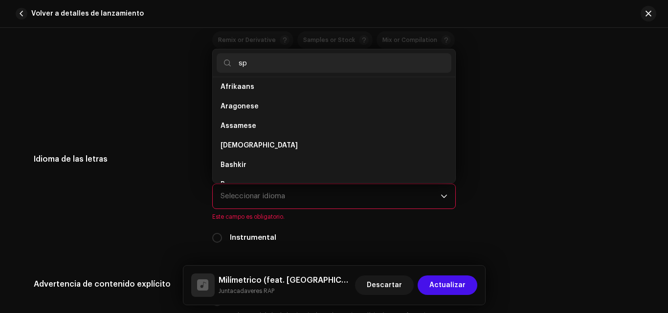
scroll to position [0, 0]
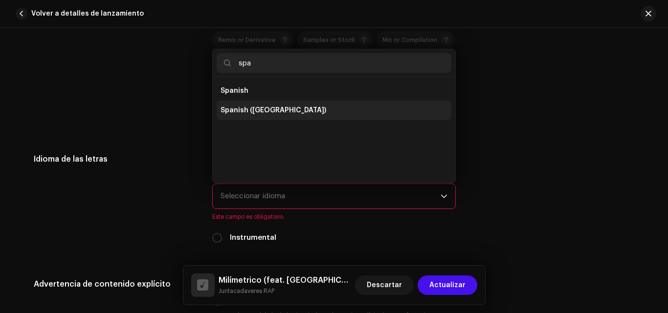
type input "spa"
click at [261, 110] on span "Spanish ([GEOGRAPHIC_DATA])" at bounding box center [273, 111] width 106 height 10
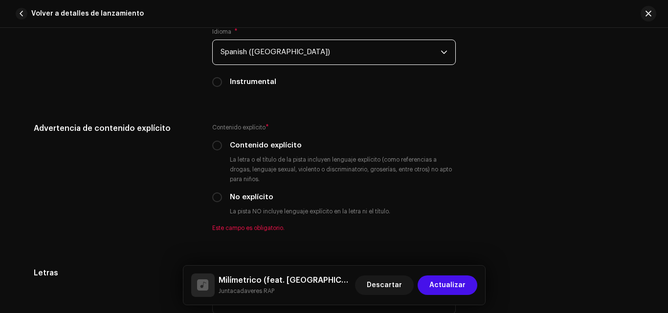
scroll to position [1663, 0]
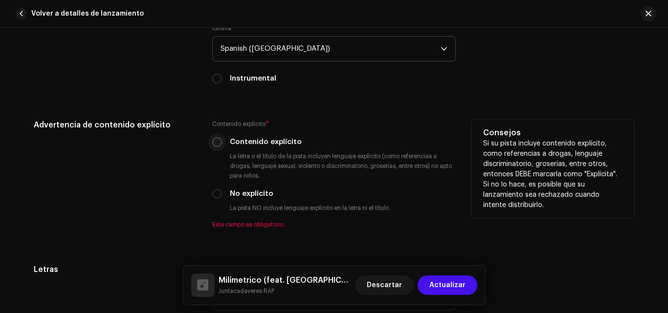
click at [216, 145] on input "Contenido explícito" at bounding box center [217, 142] width 10 height 10
radio input "true"
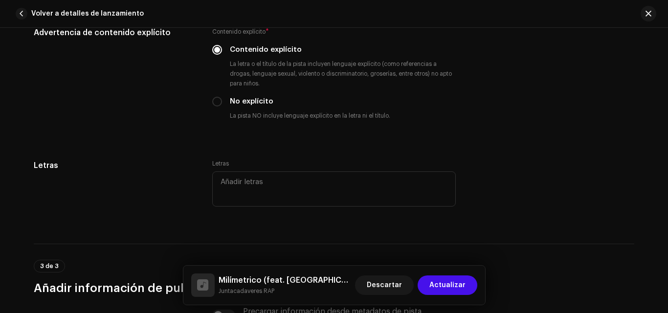
scroll to position [1760, 0]
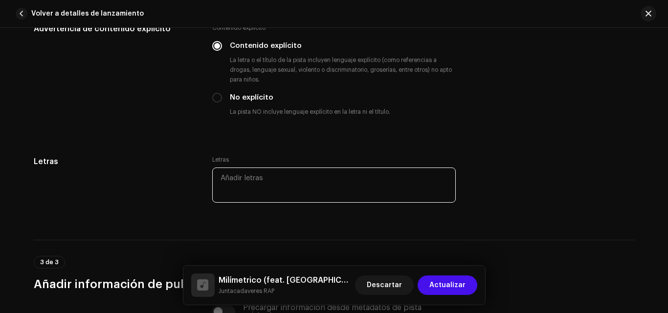
click at [344, 187] on textarea at bounding box center [333, 185] width 243 height 35
paste textarea "Lor ipsumdolors, ametcons ad elitseddoei, te incid utlabor et dolore, magnaali …"
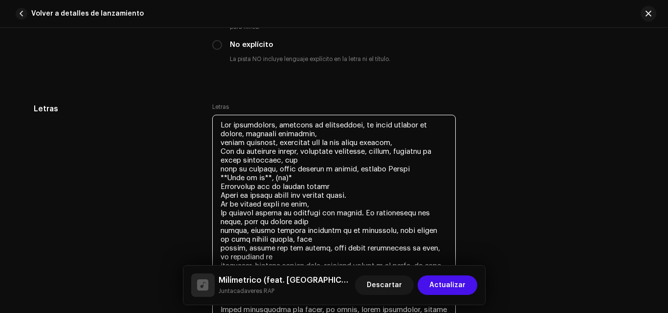
scroll to position [1808, 0]
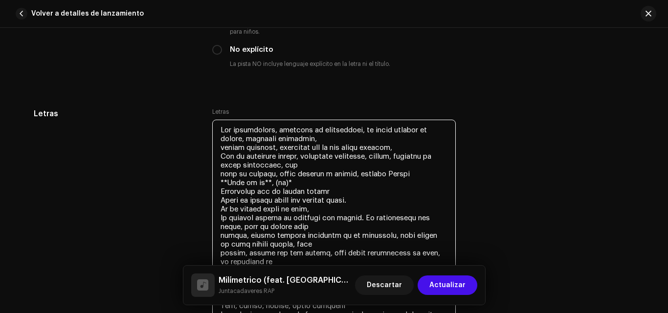
click at [225, 184] on textarea at bounding box center [333, 310] width 243 height 381
click at [265, 183] on textarea at bounding box center [333, 310] width 243 height 381
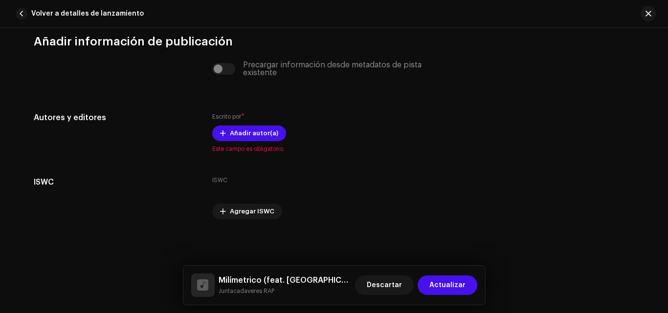
scroll to position [2339, 0]
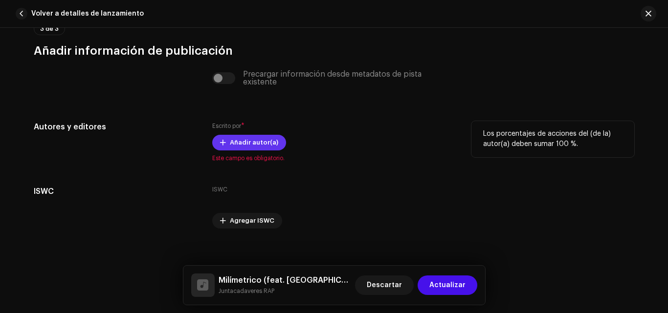
type textarea "Lor ipsumdolors, ametcons ad elitseddoei, te incid utlabor et dolore, magnaali …"
click at [250, 145] on span "Añadir autor(a)" at bounding box center [254, 143] width 48 height 20
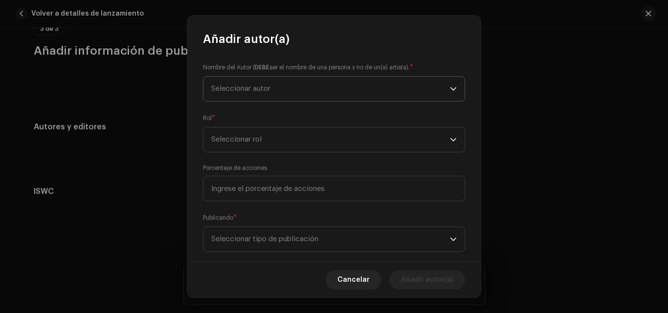
click at [334, 101] on span "Seleccionar autor" at bounding box center [330, 89] width 239 height 24
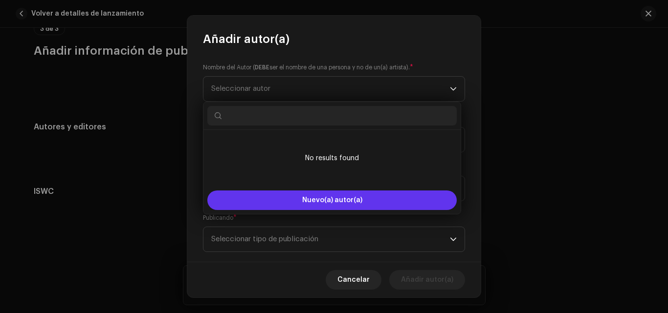
click at [313, 199] on span "Nuevo(a) autor(a)" at bounding box center [332, 200] width 60 height 7
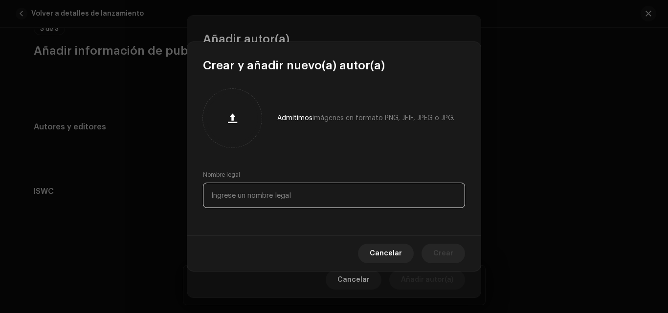
click at [313, 199] on input "text" at bounding box center [334, 195] width 262 height 25
type input "[PERSON_NAME]"
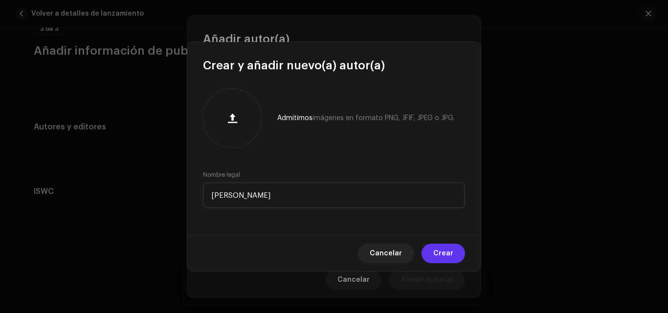
click at [447, 254] on span "Crear" at bounding box center [443, 254] width 20 height 20
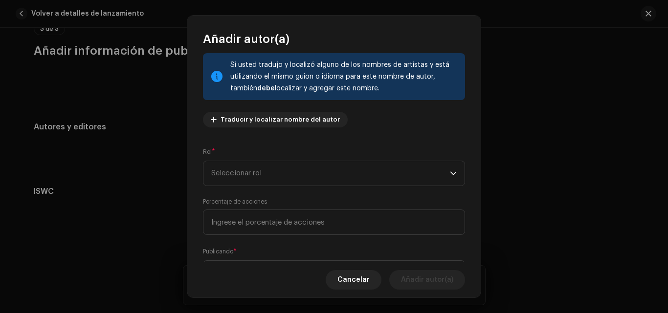
scroll to position [60, 0]
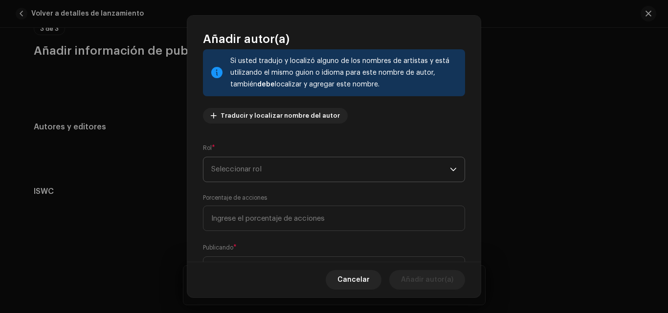
click at [409, 170] on span "Seleccionar rol" at bounding box center [330, 169] width 239 height 24
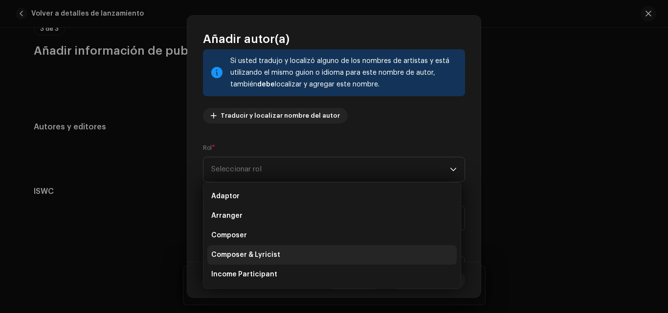
click at [259, 250] on span "Composer & Lyricist" at bounding box center [245, 255] width 69 height 10
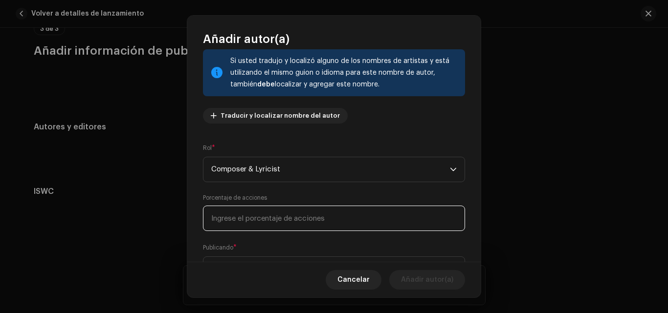
click at [287, 223] on input at bounding box center [334, 218] width 262 height 25
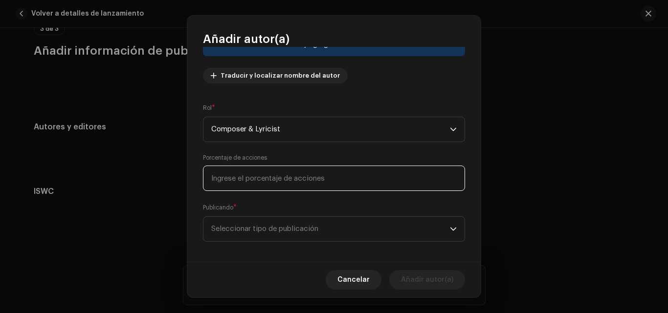
scroll to position [108, 0]
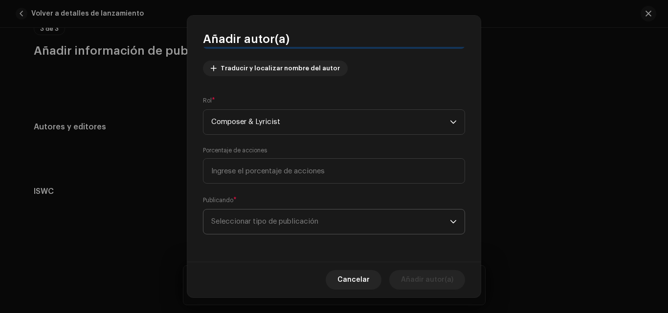
click at [432, 217] on span "Seleccionar tipo de publicación" at bounding box center [330, 222] width 239 height 24
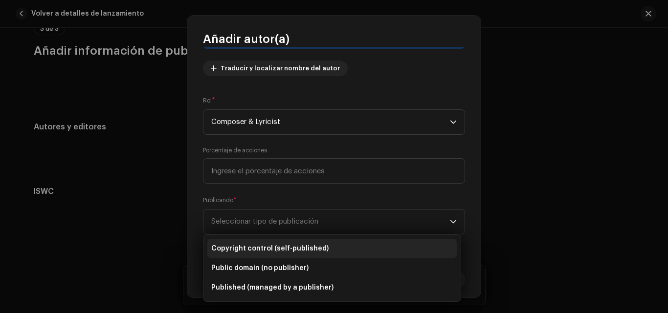
click at [296, 242] on li "Copyright control (self-published)" at bounding box center [331, 249] width 249 height 20
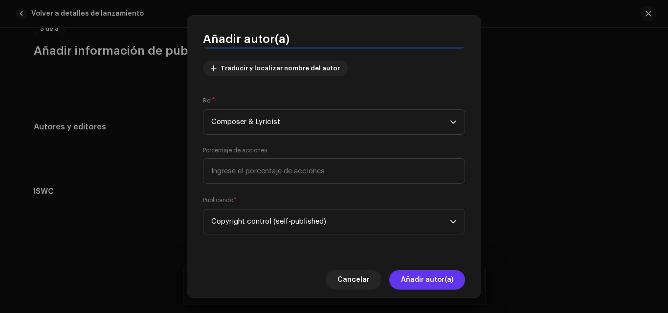
click at [435, 283] on span "Añadir autor(a)" at bounding box center [427, 280] width 52 height 20
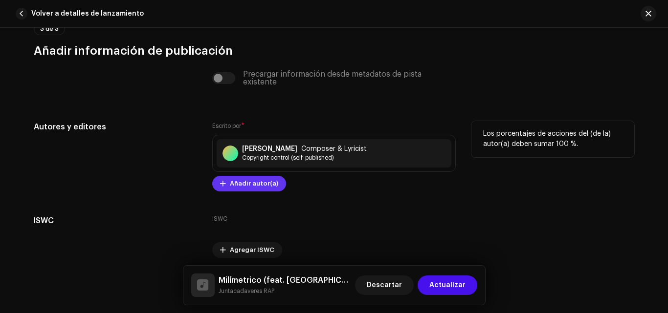
click at [253, 178] on span "Añadir autor(a)" at bounding box center [254, 184] width 48 height 20
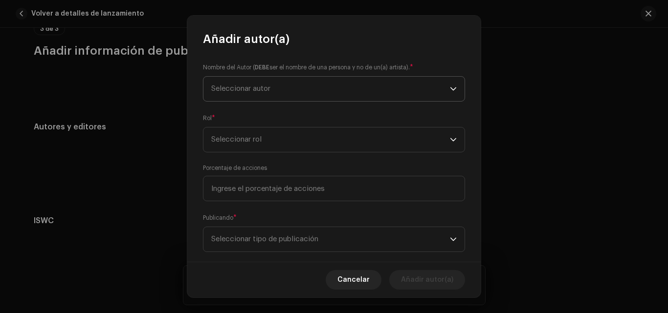
click at [266, 94] on span "Seleccionar autor" at bounding box center [330, 89] width 239 height 24
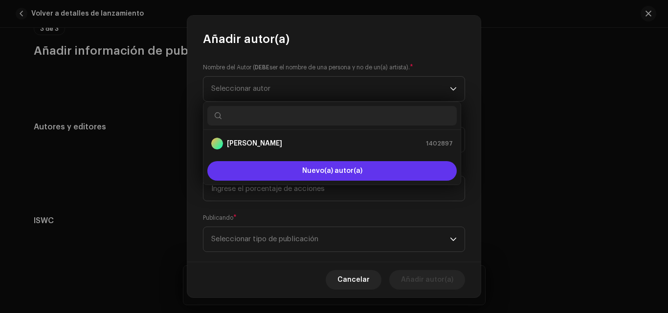
click at [283, 175] on button "Nuevo(a) autor(a)" at bounding box center [331, 171] width 249 height 20
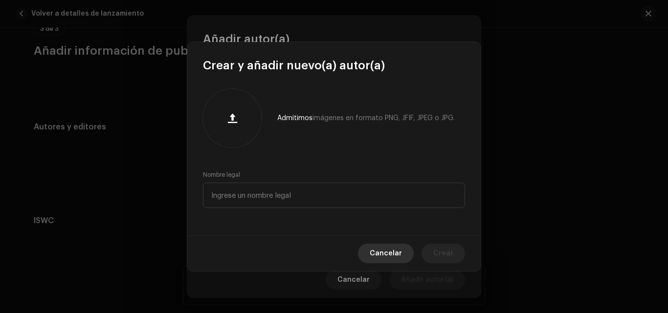
click at [378, 251] on span "Cancelar" at bounding box center [386, 254] width 32 height 20
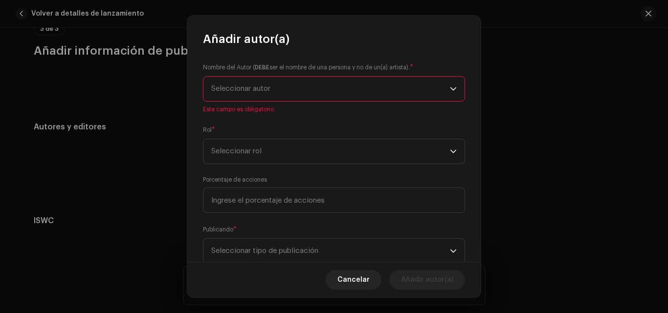
click at [329, 83] on span "Seleccionar autor" at bounding box center [330, 89] width 239 height 24
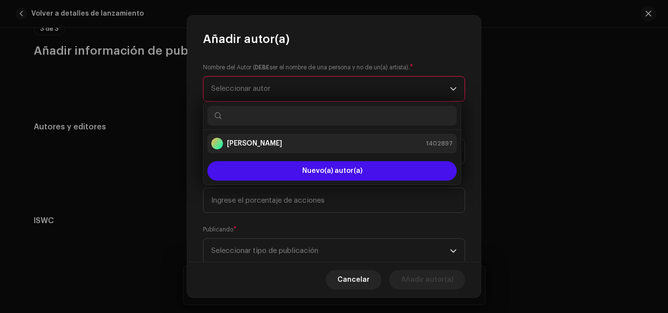
click at [282, 144] on strong "[PERSON_NAME]" at bounding box center [254, 144] width 55 height 10
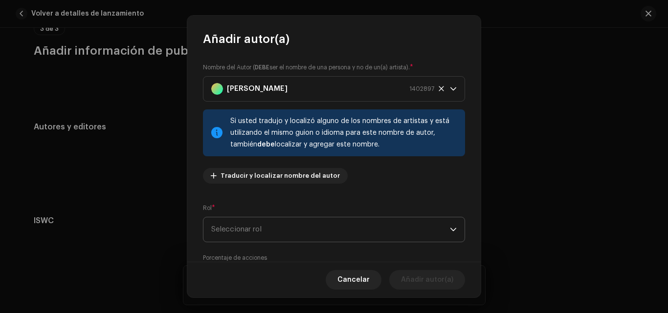
click at [315, 232] on span "Seleccionar rol" at bounding box center [330, 230] width 239 height 24
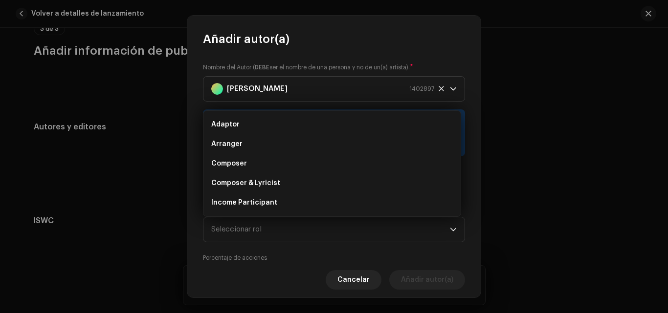
scroll to position [16, 0]
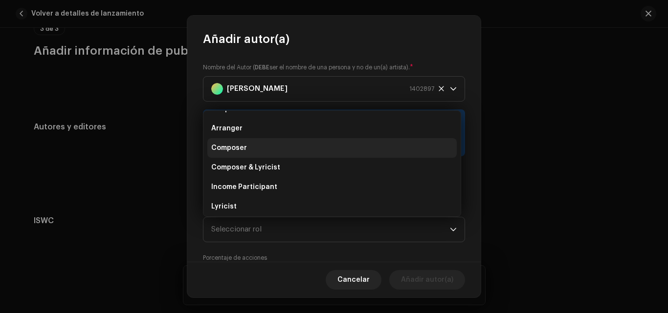
click at [255, 145] on li "Composer" at bounding box center [331, 148] width 249 height 20
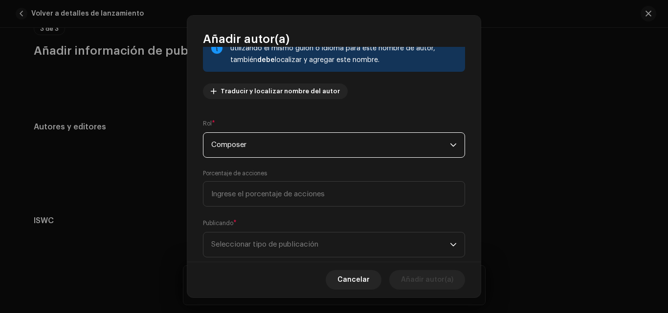
scroll to position [97, 0]
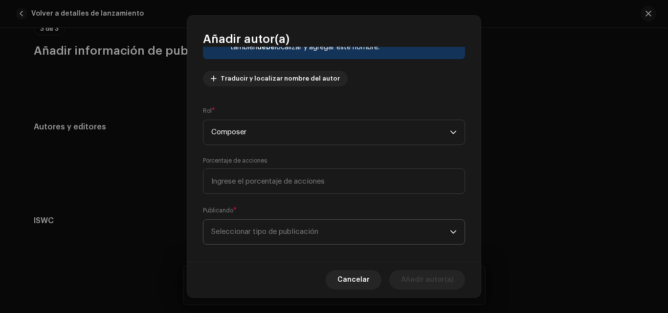
click at [411, 226] on span "Seleccionar tipo de publicación" at bounding box center [330, 232] width 239 height 24
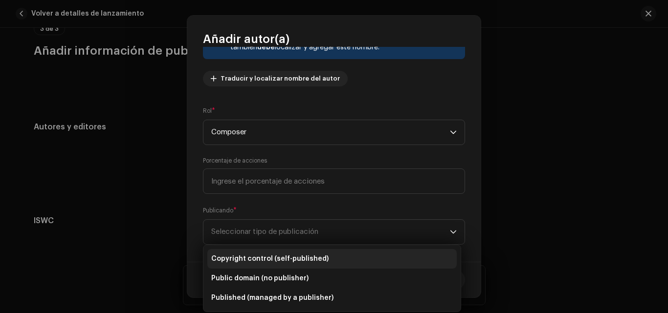
click at [314, 256] on span "Copyright control (self-published)" at bounding box center [269, 259] width 117 height 10
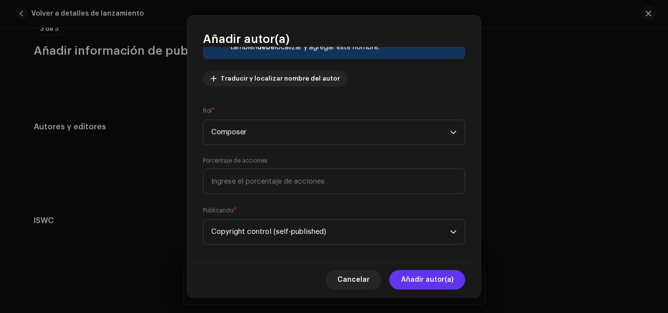
click at [431, 279] on span "Añadir autor(a)" at bounding box center [427, 280] width 52 height 20
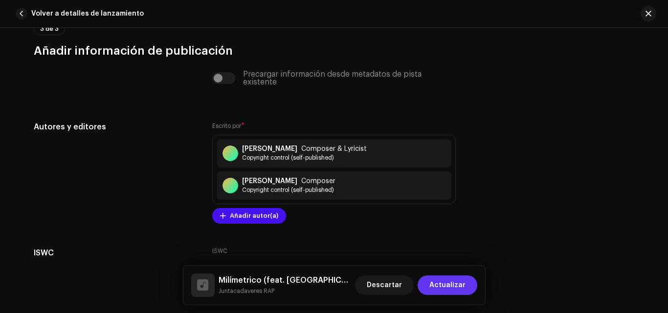
click at [455, 285] on span "Actualizar" at bounding box center [447, 286] width 36 height 20
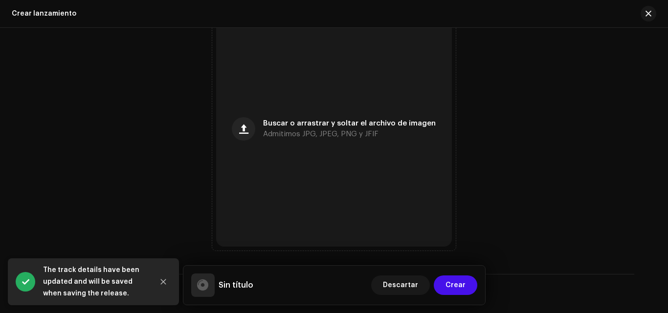
scroll to position [422, 0]
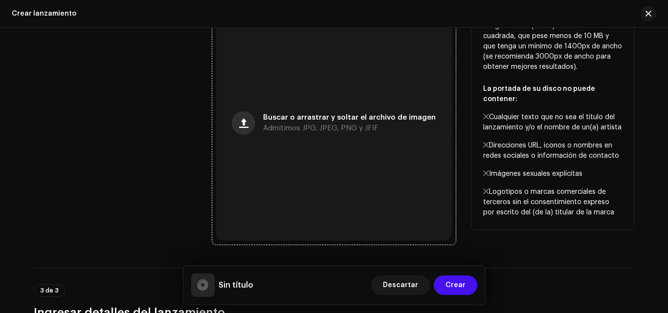
click at [246, 126] on span "button" at bounding box center [243, 123] width 9 height 8
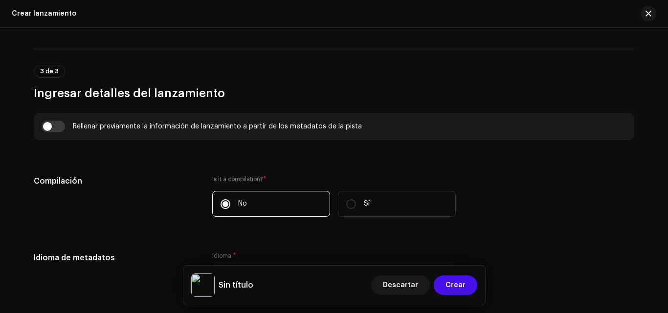
scroll to position [645, 0]
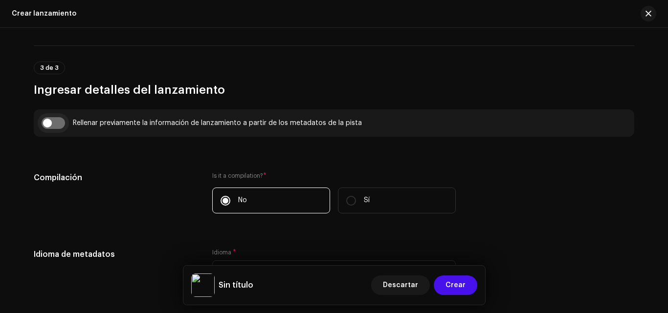
click at [50, 124] on input "checkbox" at bounding box center [53, 123] width 23 height 12
checkbox input "true"
type input "Milímetrico"
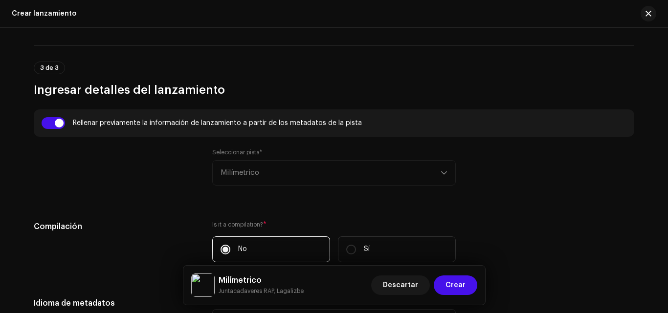
click at [335, 178] on div "Seleccionar pista* Milímetrico" at bounding box center [333, 167] width 243 height 37
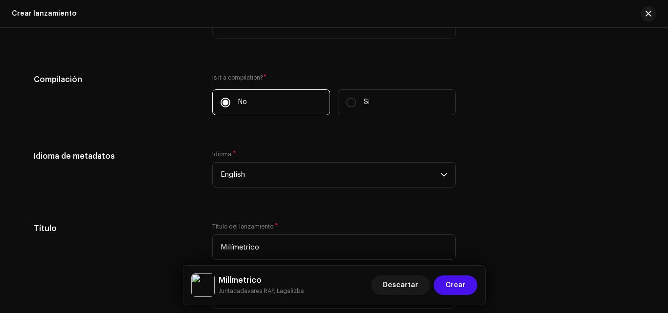
scroll to position [799, 0]
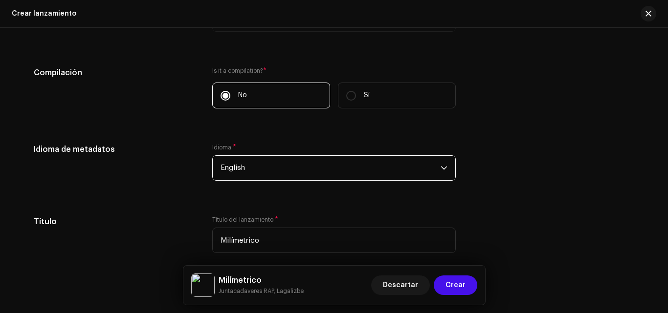
click at [405, 166] on span "English" at bounding box center [330, 168] width 220 height 24
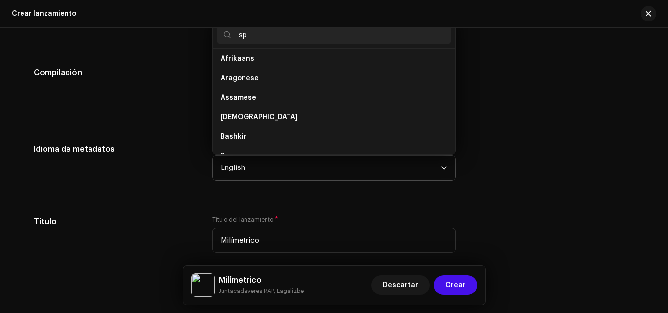
scroll to position [0, 0]
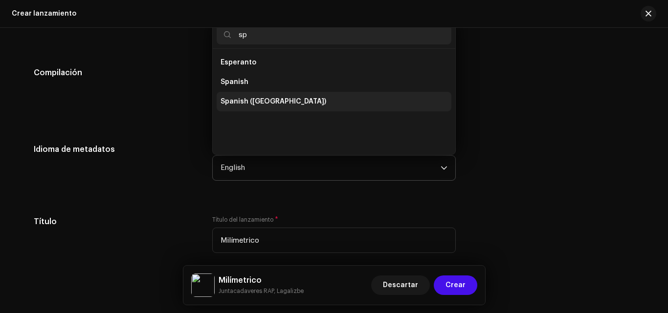
type input "sp"
click at [249, 99] on span "Spanish ([GEOGRAPHIC_DATA])" at bounding box center [273, 102] width 106 height 10
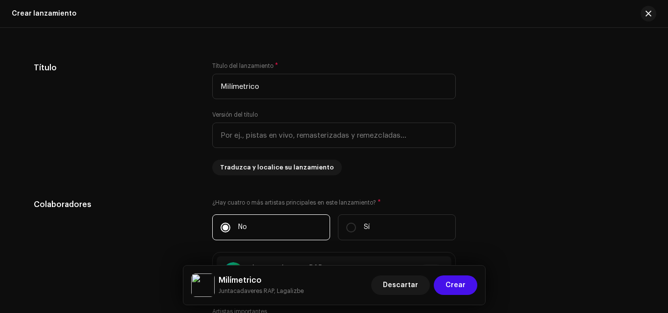
scroll to position [956, 0]
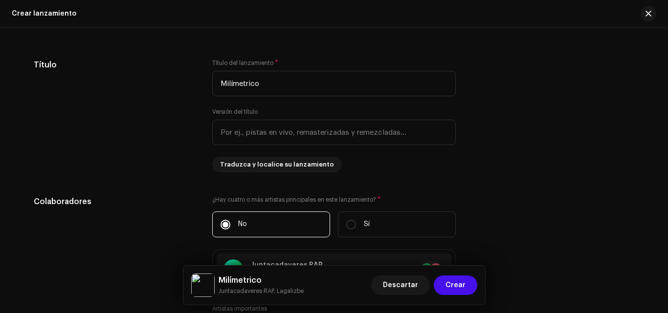
drag, startPoint x: 663, startPoint y: 184, endPoint x: 667, endPoint y: 189, distance: 6.2
click at [667, 189] on div "Crear un nuevo lanzamiento Le guiaremos en todo el proceso, desde la selección …" at bounding box center [334, 171] width 668 height 286
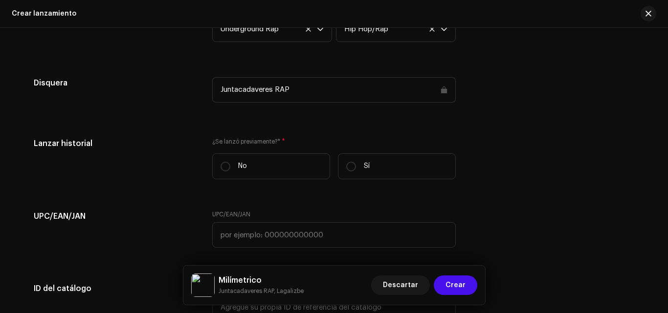
scroll to position [1525, 0]
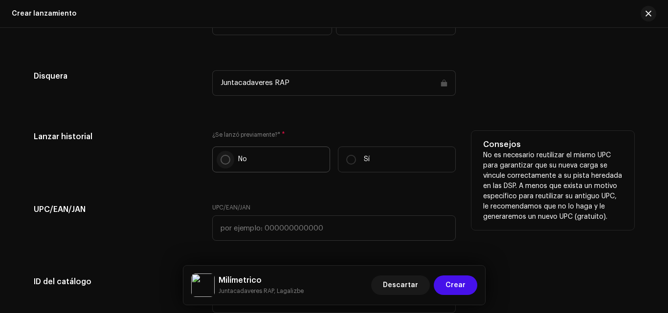
click at [220, 164] on p-radiobutton at bounding box center [225, 160] width 10 height 10
click at [220, 164] on input "No" at bounding box center [225, 160] width 10 height 10
radio input "true"
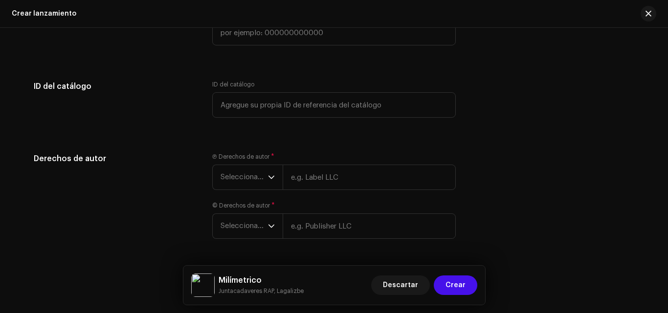
scroll to position [1728, 0]
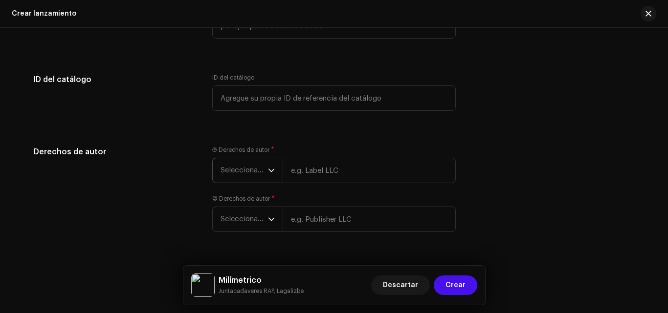
click at [270, 166] on div "dropdown trigger" at bounding box center [271, 170] width 7 height 24
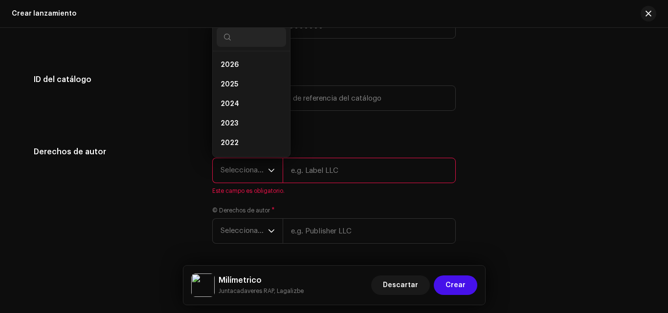
scroll to position [16, 0]
click at [242, 67] on li "2025" at bounding box center [251, 69] width 69 height 20
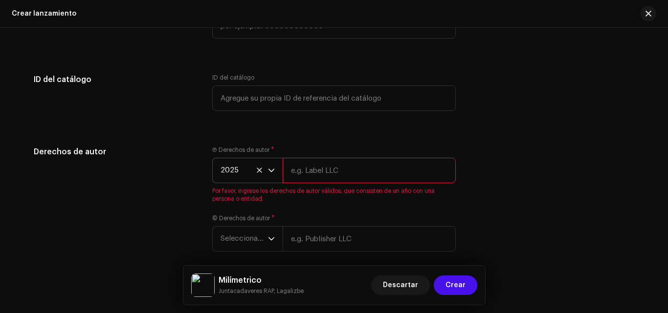
click at [323, 172] on input "text" at bounding box center [369, 170] width 173 height 25
type input "Juntacadaveres RAP"
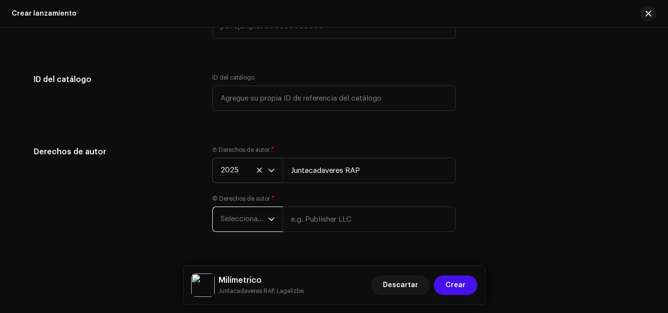
click at [251, 225] on span "Seleccionar año" at bounding box center [243, 219] width 47 height 24
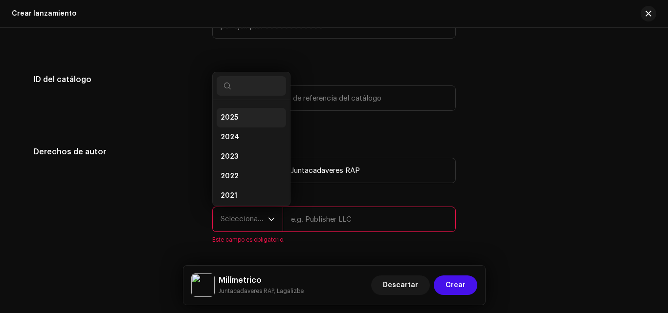
click at [236, 117] on li "2025" at bounding box center [251, 118] width 69 height 20
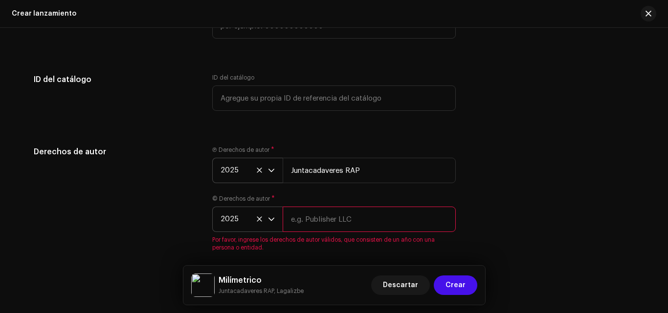
click at [306, 216] on input "text" at bounding box center [369, 219] width 173 height 25
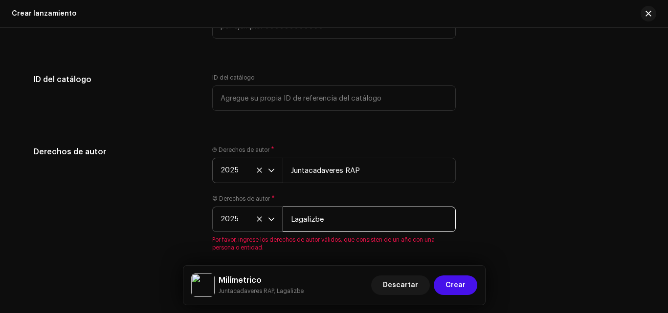
scroll to position [1772, 0]
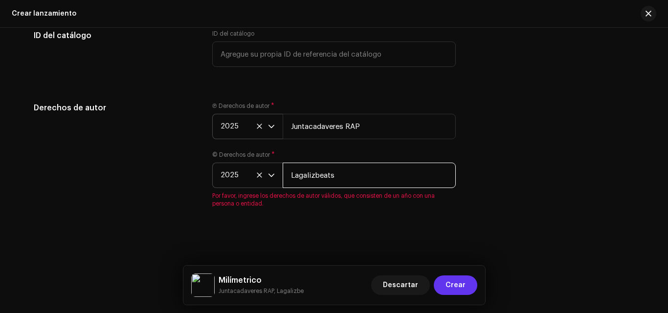
type input "Lagalizbeats"
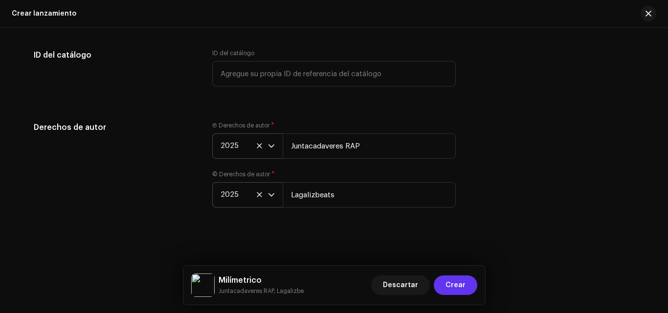
scroll to position [1752, 0]
click at [453, 284] on span "Crear" at bounding box center [455, 286] width 20 height 20
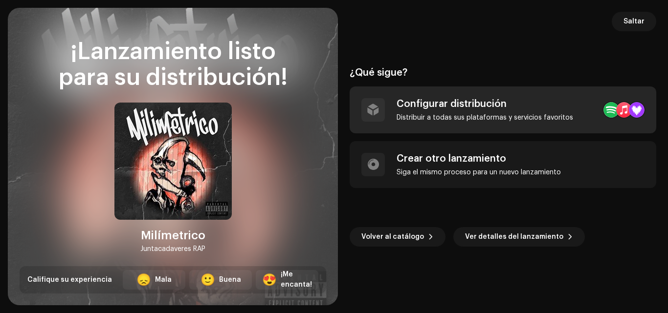
click at [486, 105] on div "Configurar distribución" at bounding box center [485, 104] width 176 height 12
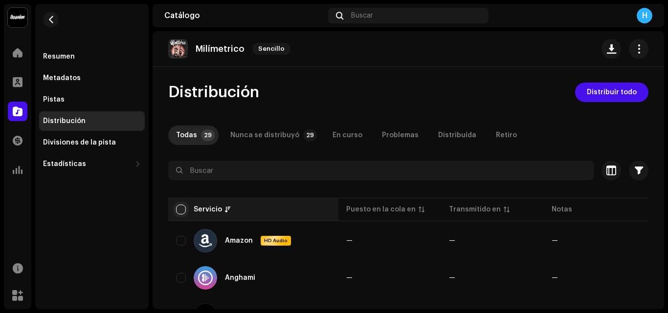
click at [184, 209] on input "checkbox" at bounding box center [181, 210] width 10 height 10
checkbox input "true"
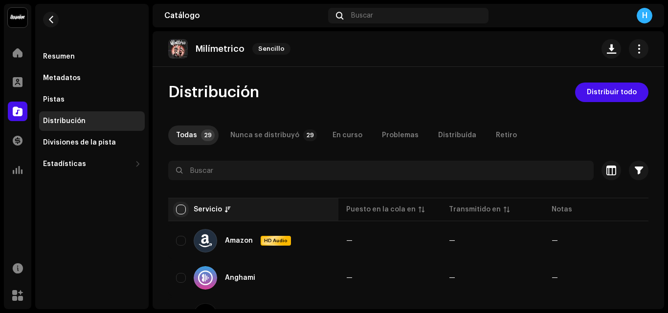
checkbox input "true"
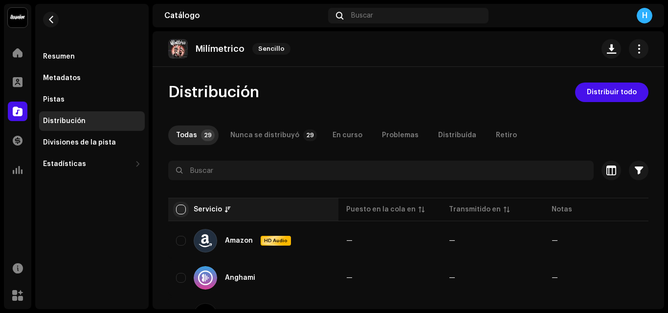
checkbox input "true"
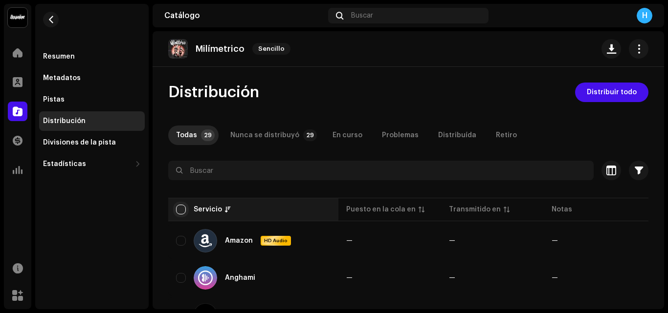
checkbox input "true"
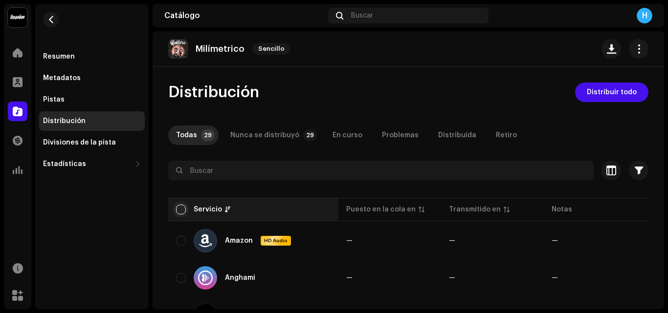
checkbox input "true"
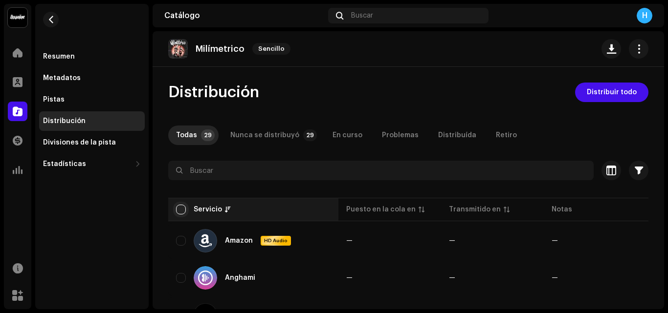
checkbox input "true"
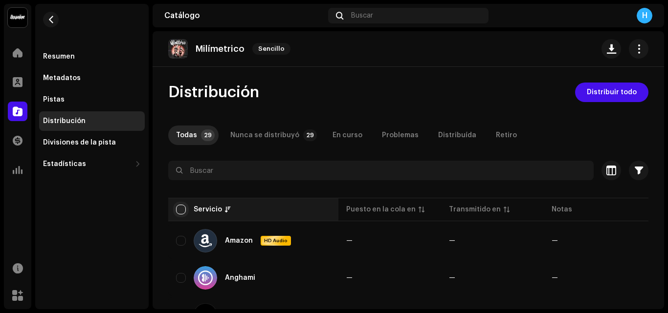
checkbox input "true"
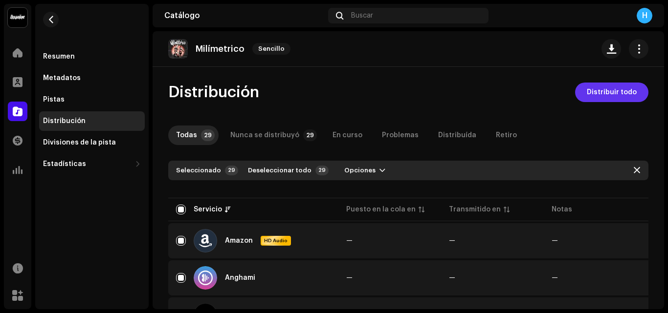
click at [620, 93] on span "Distribuir todo" at bounding box center [612, 93] width 50 height 20
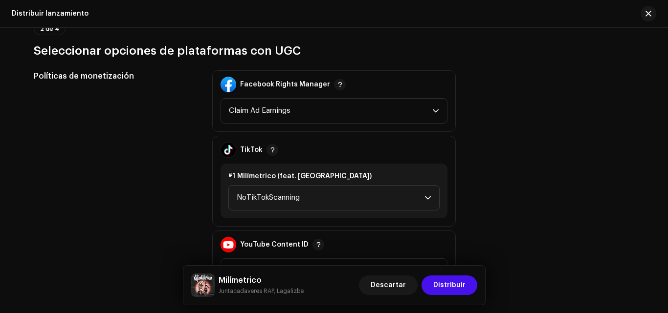
scroll to position [1064, 0]
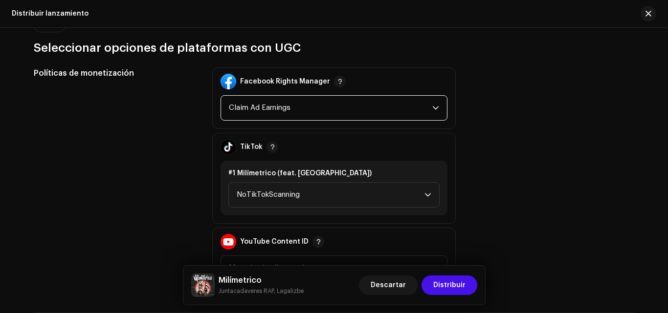
click at [416, 108] on span "Claim Ad Earnings" at bounding box center [330, 108] width 203 height 24
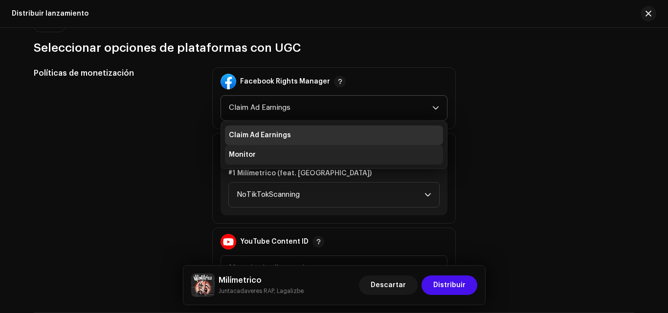
click at [368, 151] on li "Monitor" at bounding box center [334, 155] width 218 height 20
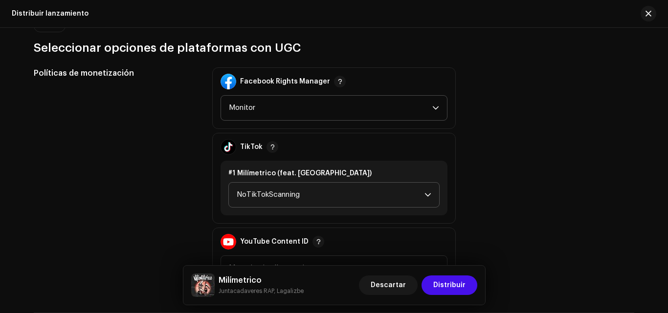
click at [431, 197] on p-select "NoTikTokScanning" at bounding box center [333, 194] width 211 height 25
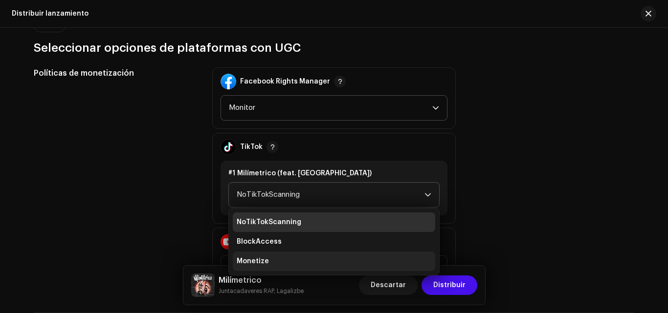
click at [321, 259] on li "Monetize" at bounding box center [334, 262] width 202 height 20
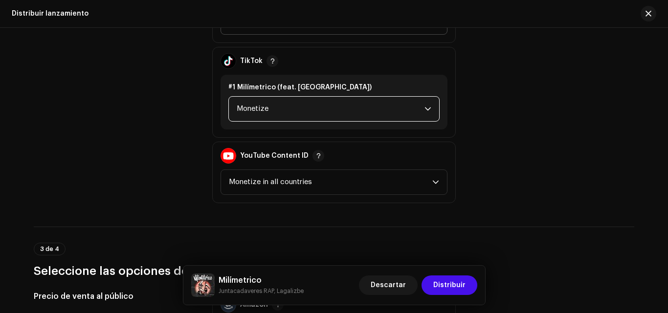
scroll to position [1153, 0]
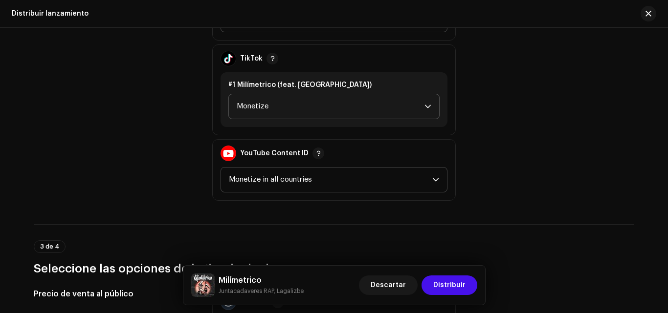
click at [438, 176] on p-select "Monetize in all countries" at bounding box center [333, 179] width 227 height 25
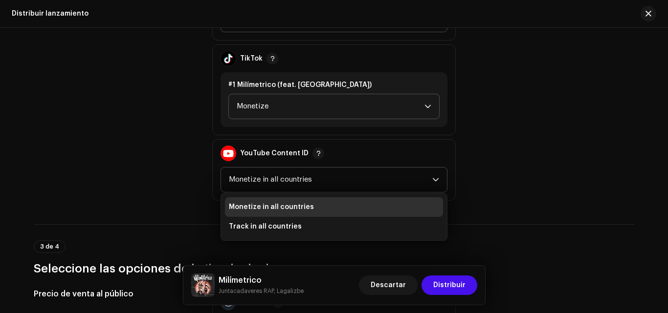
click at [438, 176] on p-select "Monetize in all countries Monetize in all countries Track in all countries" at bounding box center [333, 179] width 227 height 25
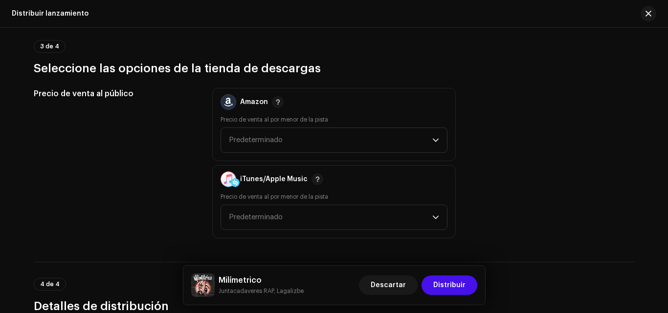
scroll to position [1357, 0]
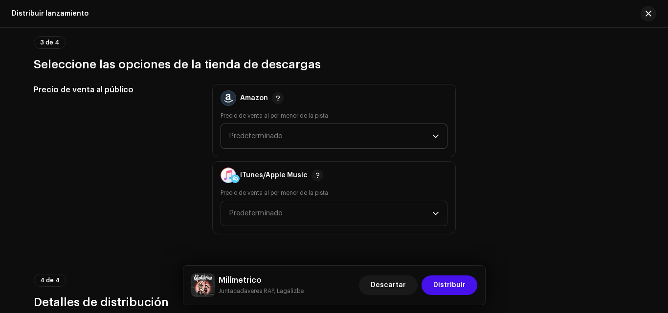
click at [432, 131] on div "dropdown trigger" at bounding box center [435, 136] width 7 height 24
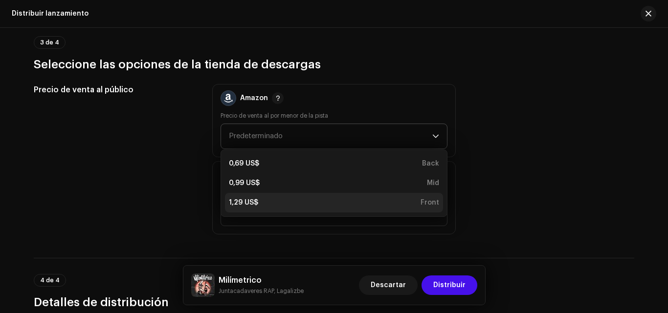
click at [430, 208] on li "1,29 US$ Front" at bounding box center [334, 203] width 218 height 20
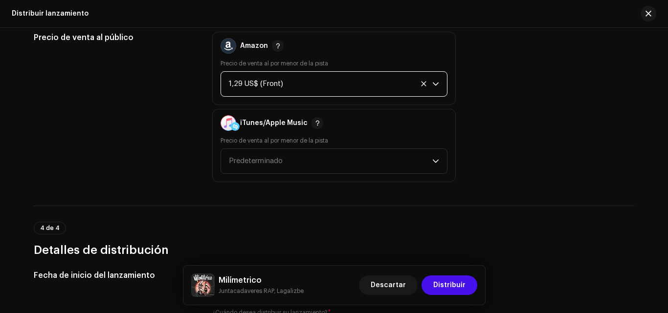
scroll to position [1423, 0]
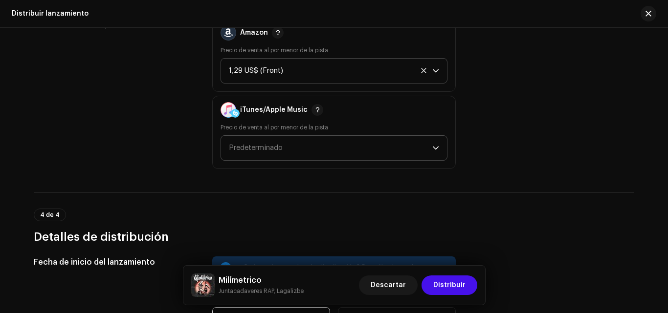
click at [435, 143] on div "dropdown trigger" at bounding box center [435, 148] width 7 height 24
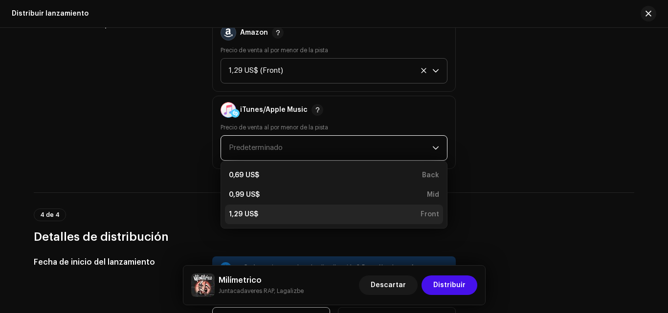
click at [369, 214] on div "1,29 US$ Front" at bounding box center [334, 215] width 210 height 10
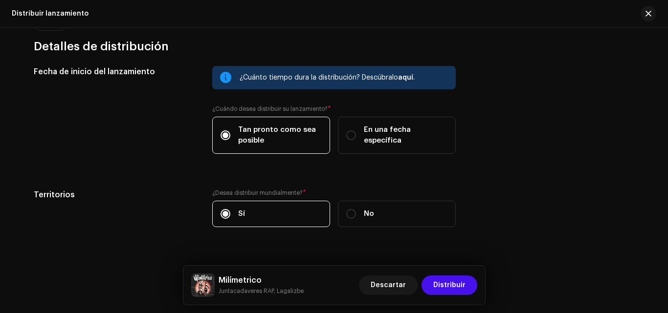
scroll to position [1607, 0]
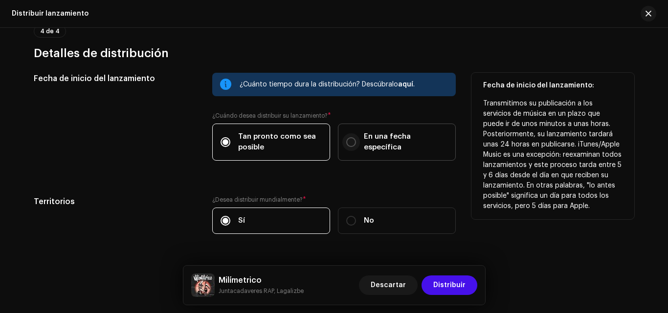
click at [347, 140] on input "En una fecha específica" at bounding box center [351, 142] width 10 height 10
radio input "true"
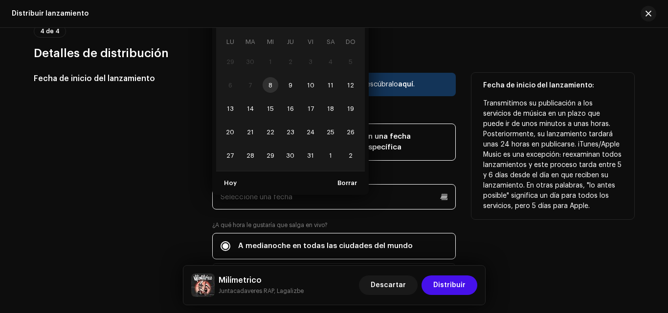
click at [325, 196] on input "text" at bounding box center [333, 196] width 243 height 25
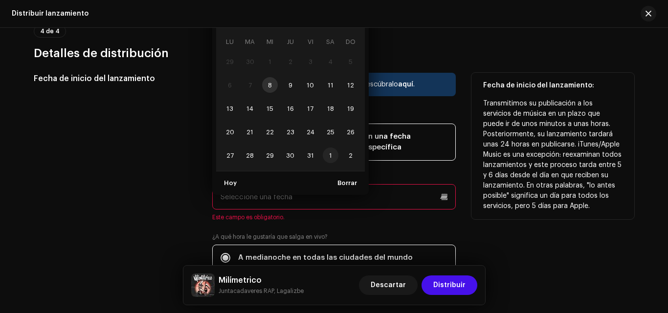
click at [332, 154] on span "1" at bounding box center [331, 156] width 16 height 16
type input "[DATE]"
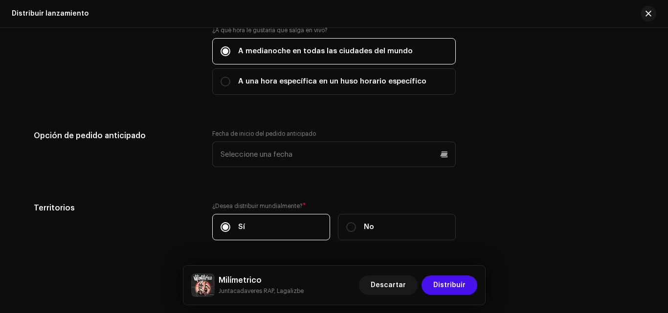
scroll to position [1806, 0]
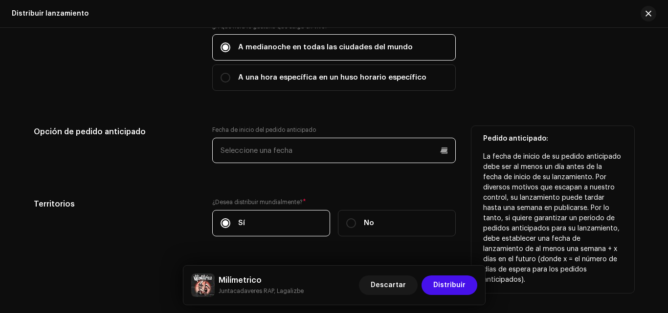
click at [304, 141] on p-datepicker at bounding box center [333, 150] width 243 height 25
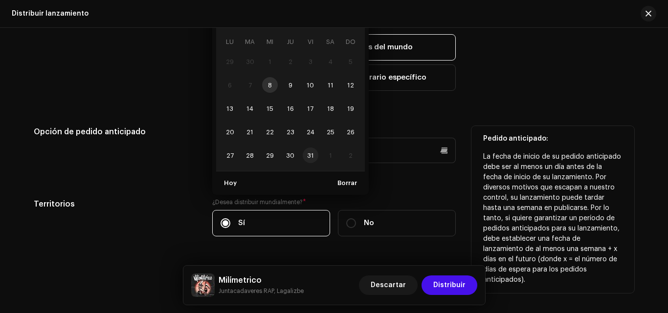
click at [308, 156] on span "31" at bounding box center [311, 156] width 16 height 16
type input "[DATE]"
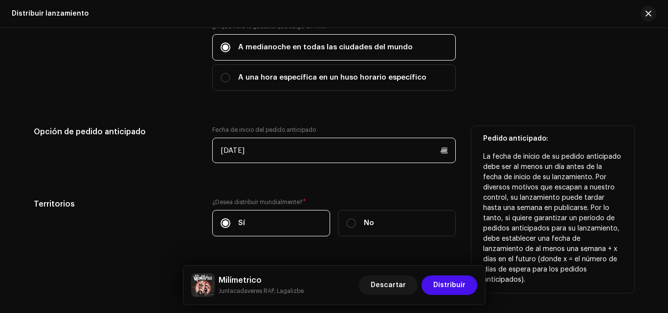
scroll to position [1834, 0]
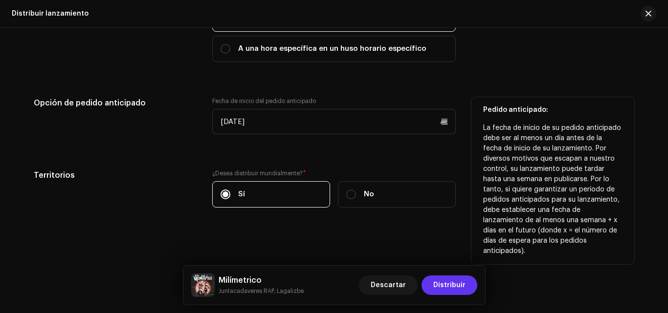
click at [453, 287] on span "Distribuir" at bounding box center [449, 286] width 32 height 20
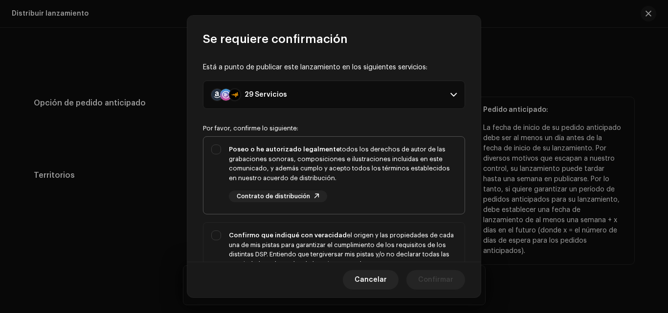
click at [213, 152] on div "Poseo o he autorizado legalmente todos los derechos de autor de las grabaciones…" at bounding box center [333, 173] width 261 height 73
checkbox input "true"
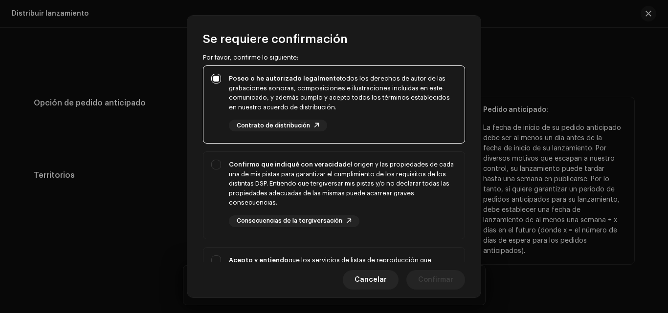
scroll to position [76, 0]
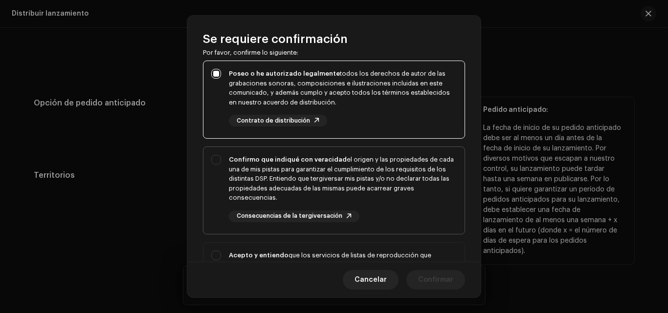
click at [215, 162] on div "Confirmo que indiqué con veracidad el origen y las propiedades de cada una de m…" at bounding box center [333, 188] width 261 height 83
checkbox input "true"
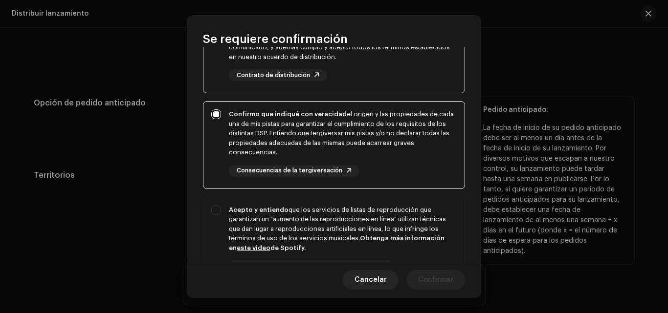
scroll to position [123, 0]
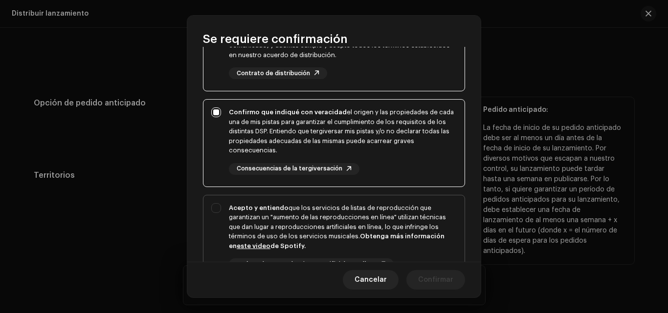
click at [214, 209] on div "Acepto y entiendo que los servicios de listas de reproducción que garantizan un…" at bounding box center [333, 245] width 261 height 99
checkbox input "true"
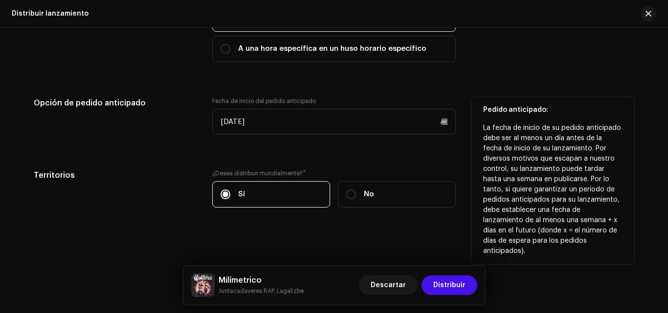
scroll to position [292, 0]
drag, startPoint x: 481, startPoint y: 191, endPoint x: 445, endPoint y: 251, distance: 69.9
click at [443, 286] on span "Distribuir" at bounding box center [449, 286] width 32 height 20
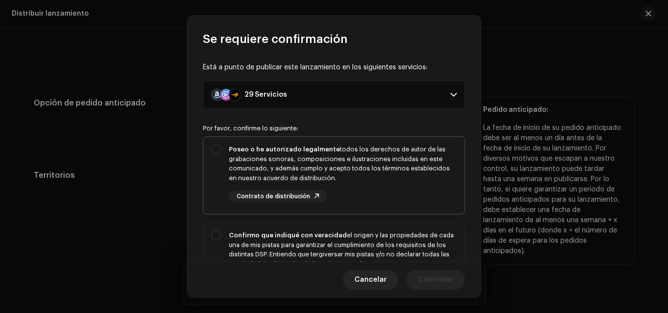
click at [213, 150] on div "Poseo o he autorizado legalmente todos los derechos de autor de las grabaciones…" at bounding box center [333, 173] width 261 height 73
checkbox input "true"
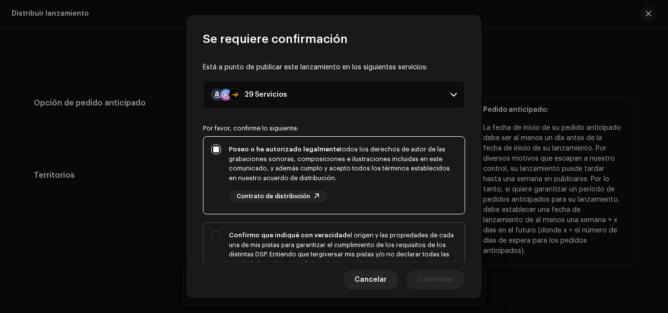
click at [214, 237] on div "Confirmo que indiqué con veracidad el origen y las propiedades de cada una de m…" at bounding box center [333, 264] width 261 height 83
checkbox input "true"
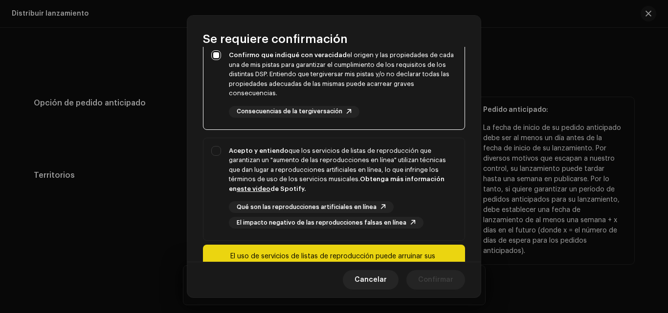
scroll to position [182, 0]
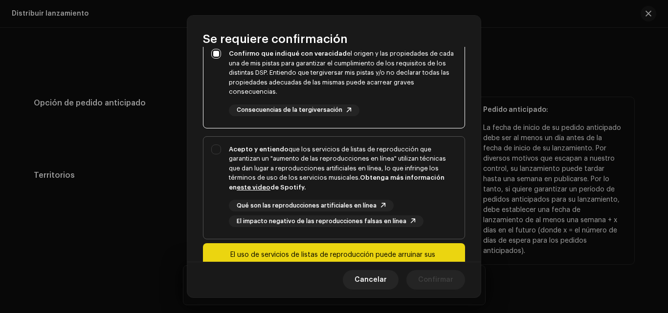
click at [215, 149] on div "Acepto y entiendo que los servicios de listas de reproducción que garantizan un…" at bounding box center [333, 186] width 261 height 99
checkbox input "true"
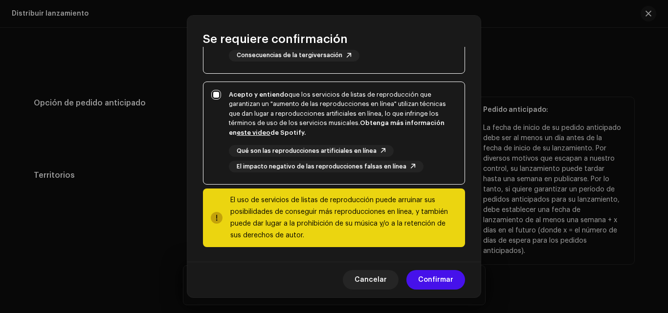
scroll to position [238, 0]
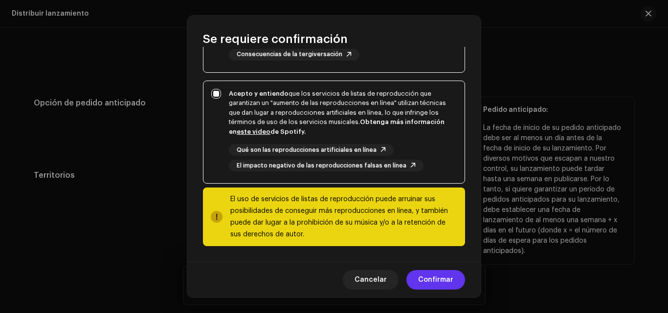
click at [440, 280] on span "Confirmar" at bounding box center [435, 280] width 35 height 20
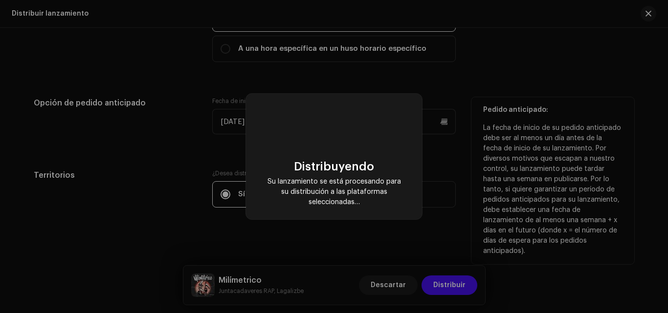
checkbox input "false"
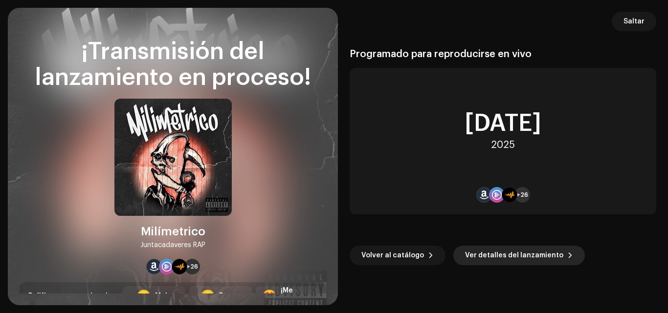
click at [489, 258] on span "Ver detalles del lanzamiento" at bounding box center [514, 256] width 98 height 20
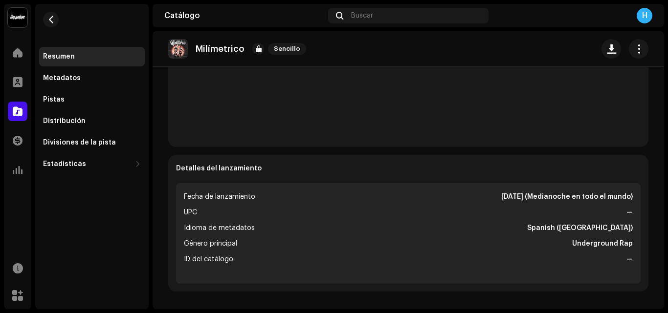
scroll to position [286, 0]
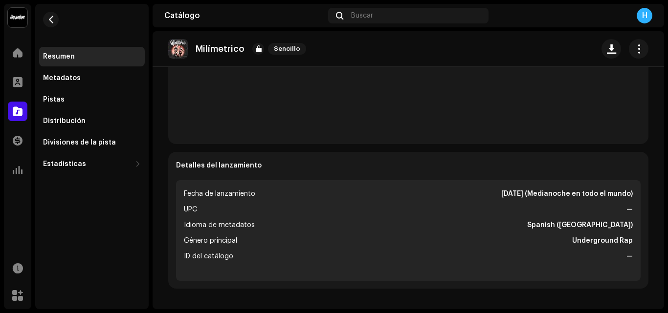
drag, startPoint x: 665, startPoint y: 160, endPoint x: 662, endPoint y: 164, distance: 5.3
click at [662, 164] on div "Juntacadaveres RAP Inicio Perfil Catálogo Transacciones Estadísticas Recursos M…" at bounding box center [334, 156] width 668 height 313
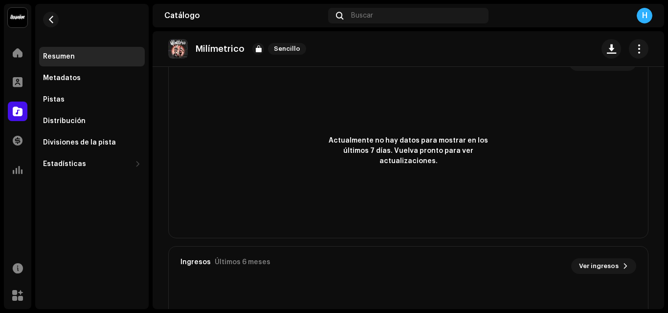
scroll to position [560, 0]
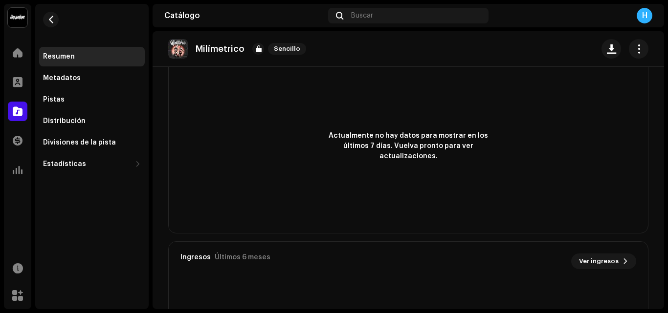
click at [662, 246] on div "Juntacadaveres RAP Inicio Perfil Catálogo Transacciones Estadísticas Recursos M…" at bounding box center [334, 156] width 668 height 313
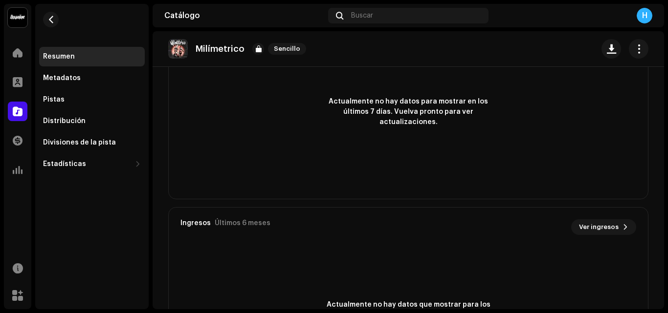
scroll to position [595, 0]
drag, startPoint x: 667, startPoint y: 251, endPoint x: 663, endPoint y: 247, distance: 5.6
click at [663, 247] on div "Juntacadaveres RAP Inicio Perfil Catálogo Transacciones Estadísticas Recursos M…" at bounding box center [334, 156] width 668 height 313
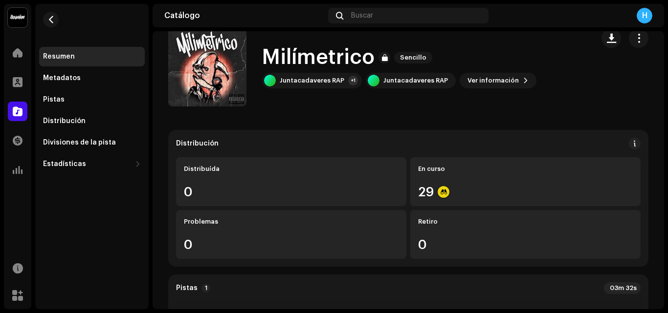
scroll to position [0, 0]
